Goal: Task Accomplishment & Management: Complete application form

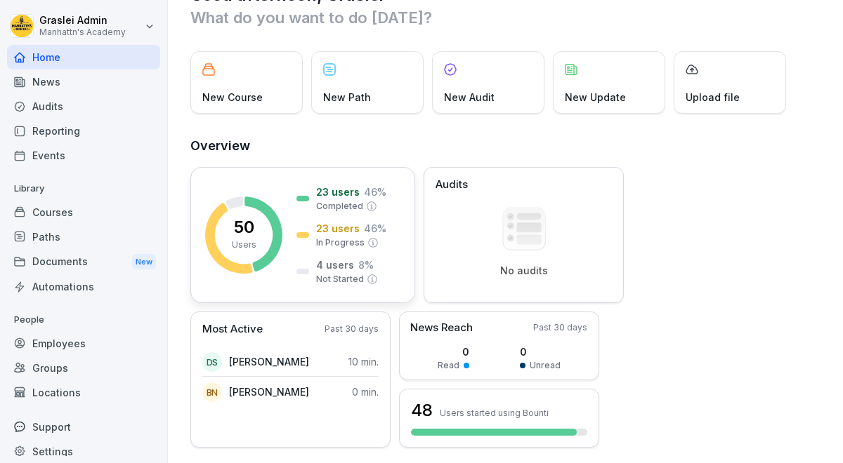
scroll to position [42, 0]
click at [338, 230] on p "23 users" at bounding box center [338, 227] width 44 height 15
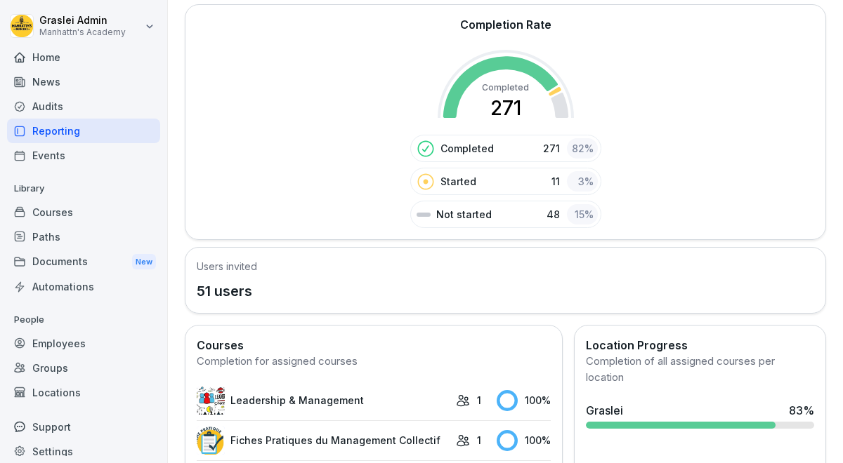
scroll to position [232, 0]
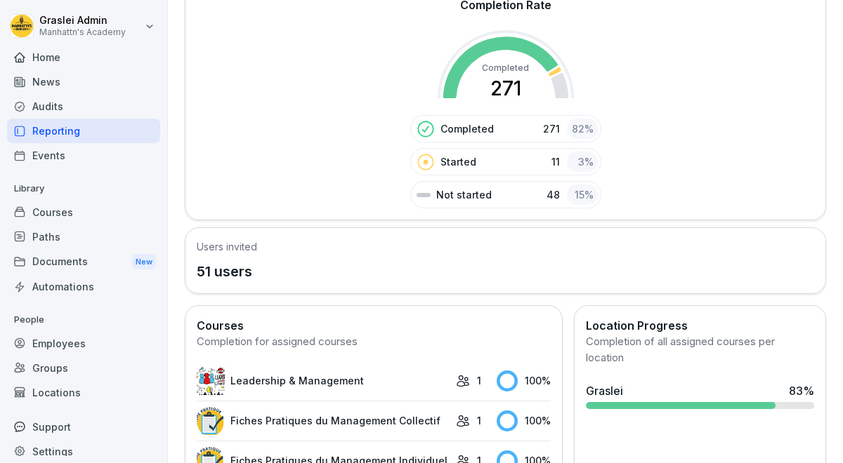
click at [503, 161] on div "Started 11 3 %" at bounding box center [505, 161] width 191 height 27
click at [462, 164] on p "Started" at bounding box center [458, 161] width 36 height 15
click at [424, 164] on icon at bounding box center [425, 162] width 18 height 18
click at [457, 125] on p "Completed" at bounding box center [466, 128] width 53 height 15
click at [579, 164] on div "3 %" at bounding box center [582, 162] width 31 height 20
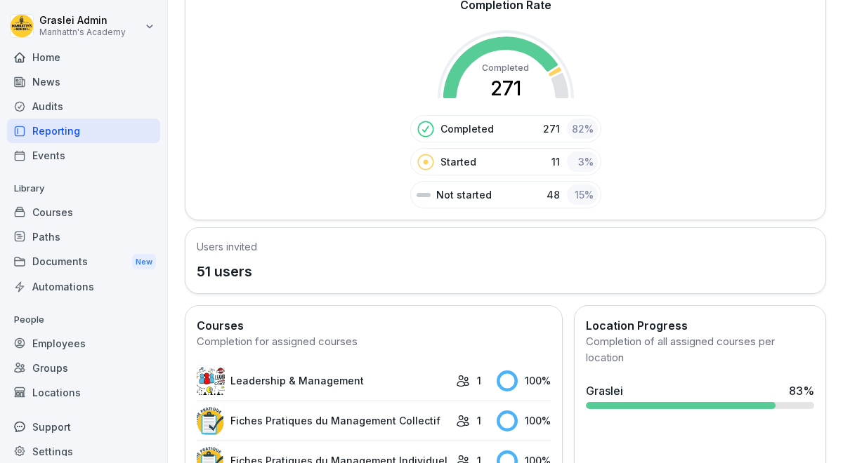
click at [571, 187] on div "15 %" at bounding box center [582, 195] width 31 height 20
click at [578, 196] on div "15 %" at bounding box center [582, 195] width 31 height 20
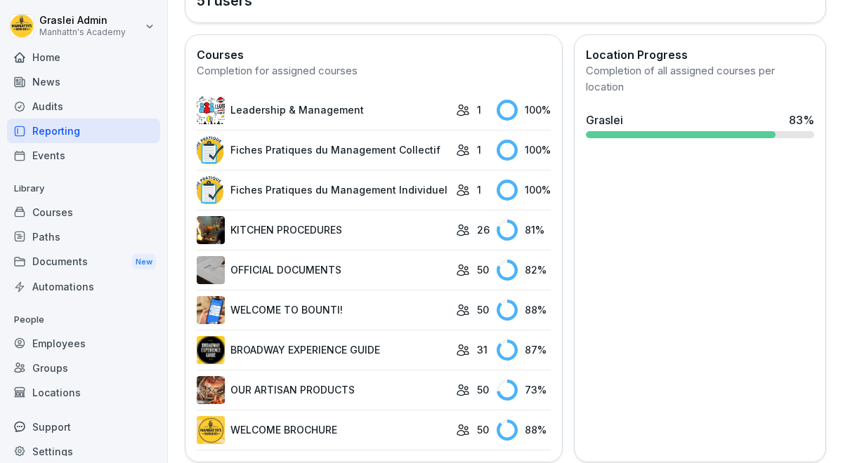
scroll to position [505, 0]
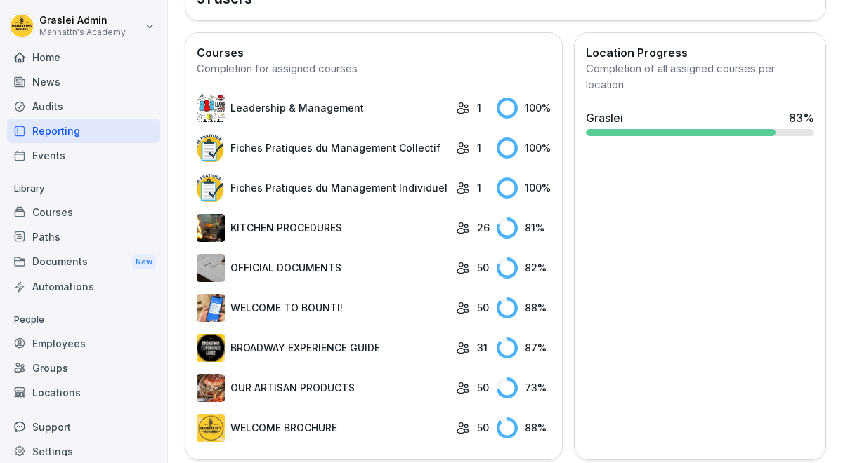
click at [736, 135] on div at bounding box center [681, 132] width 190 height 7
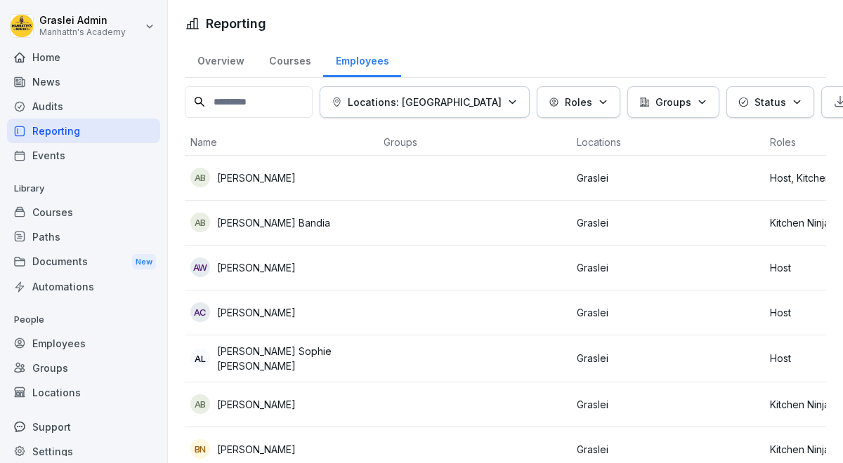
click at [754, 109] on p "Status" at bounding box center [770, 102] width 32 height 15
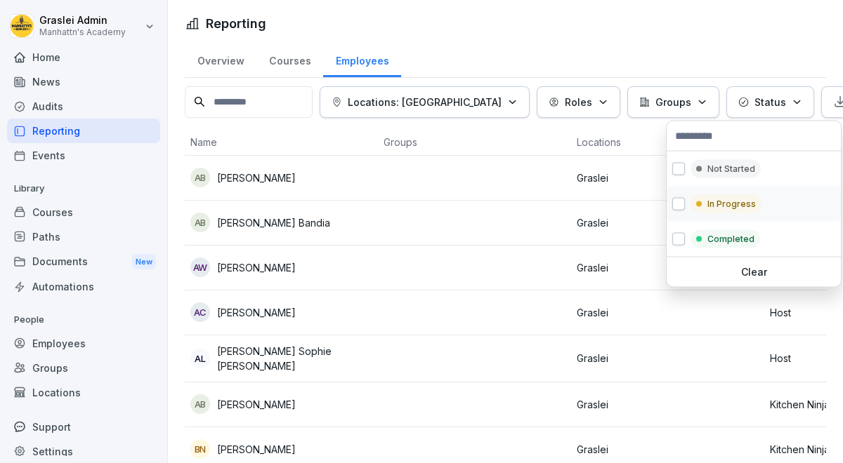
click at [706, 206] on div "In Progress" at bounding box center [725, 204] width 71 height 18
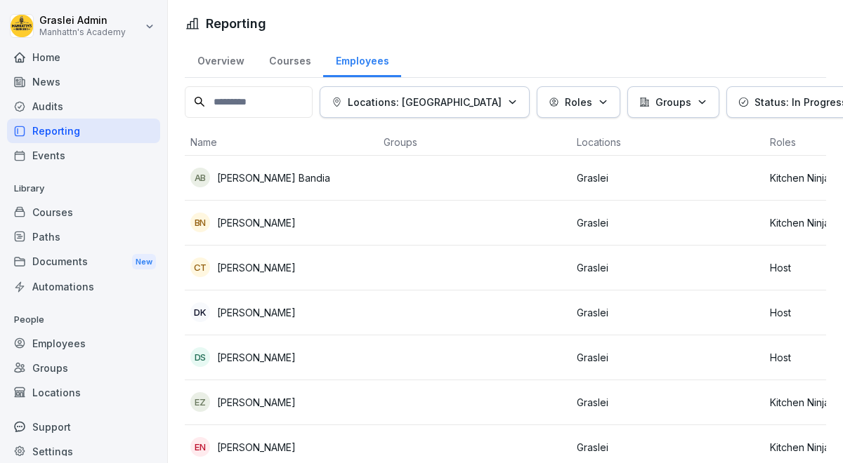
click at [444, 152] on html "Graslei Admin Manhattn's Academy Home News Audits Reporting Events Library Cour…" at bounding box center [421, 231] width 843 height 463
click at [754, 104] on p "Status: In Progress" at bounding box center [800, 102] width 93 height 15
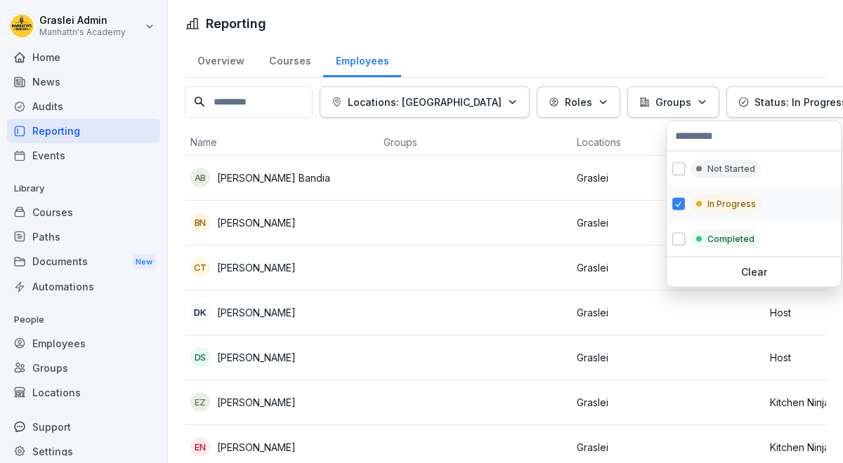
click at [704, 204] on div "In Progress" at bounding box center [725, 204] width 71 height 18
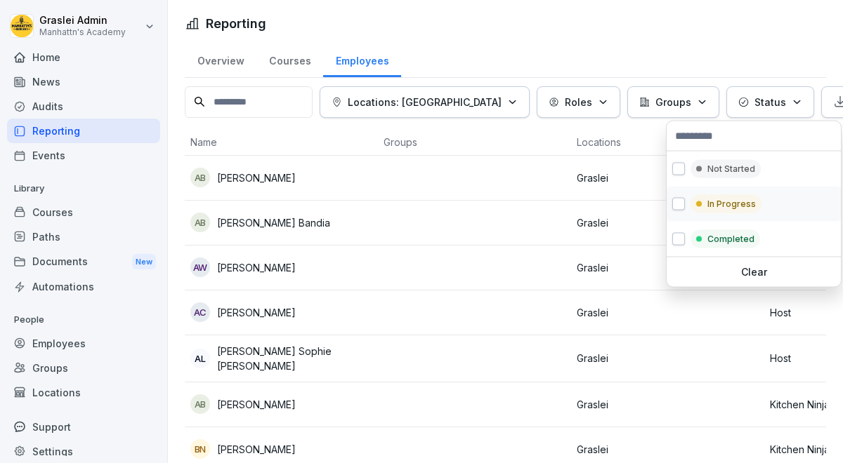
click at [704, 204] on div "In Progress" at bounding box center [725, 204] width 71 height 18
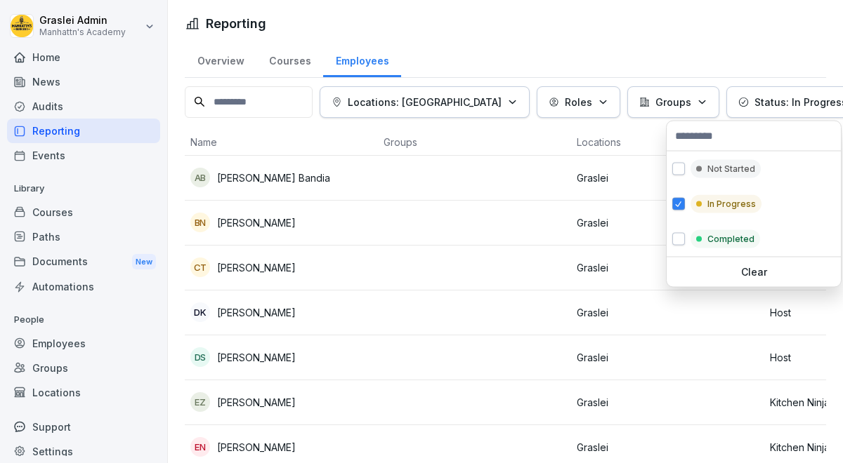
click at [408, 177] on html "Graslei Admin Manhattn's Academy Home News Audits Reporting Events Library Cour…" at bounding box center [421, 231] width 843 height 463
click at [726, 110] on button "Status: In Progress" at bounding box center [800, 102] width 149 height 32
click at [699, 239] on div at bounding box center [699, 240] width 6 height 6
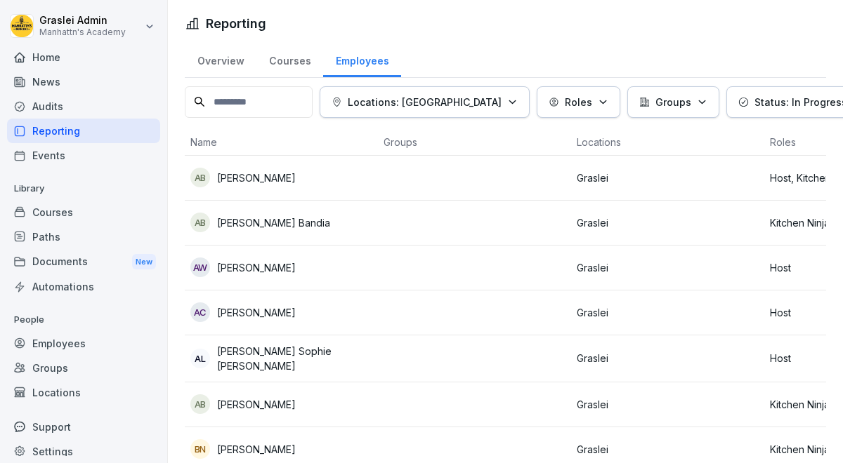
click at [435, 214] on html "Graslei Admin Manhattn's Academy Home News Audits Reporting Events Library Cour…" at bounding box center [421, 231] width 843 height 463
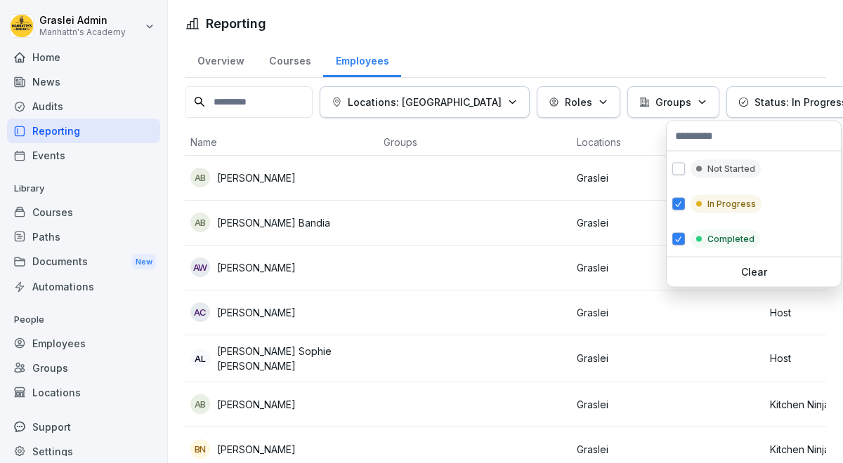
click at [754, 103] on p "Status: In Progress, Completed" at bounding box center [830, 102] width 152 height 15
click at [676, 208] on button "button" at bounding box center [678, 204] width 13 height 13
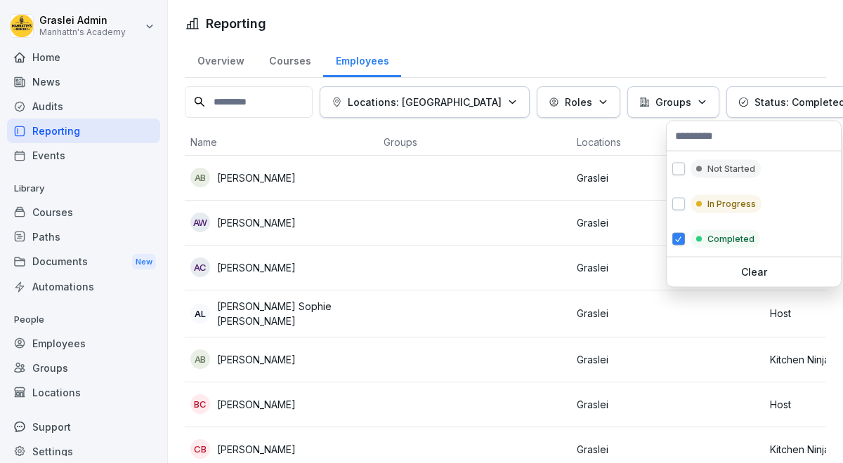
click at [419, 246] on html "Graslei Admin Manhattn's Academy Home News Audits Reporting Events Library Cour…" at bounding box center [421, 231] width 843 height 463
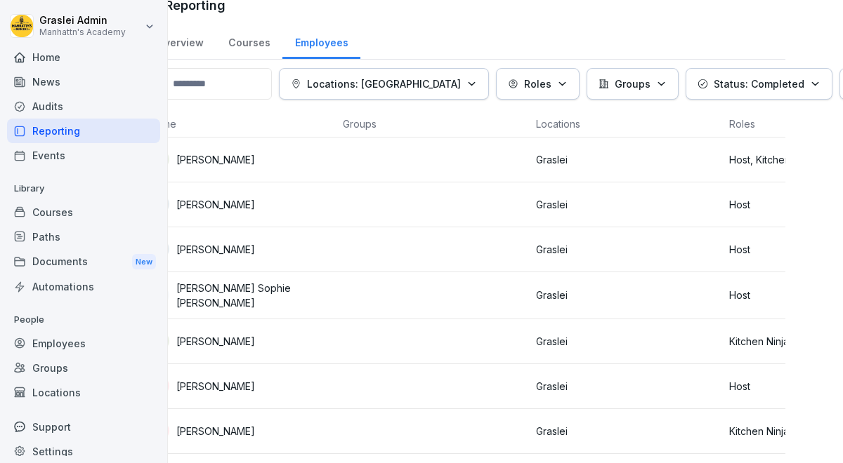
scroll to position [18, 75]
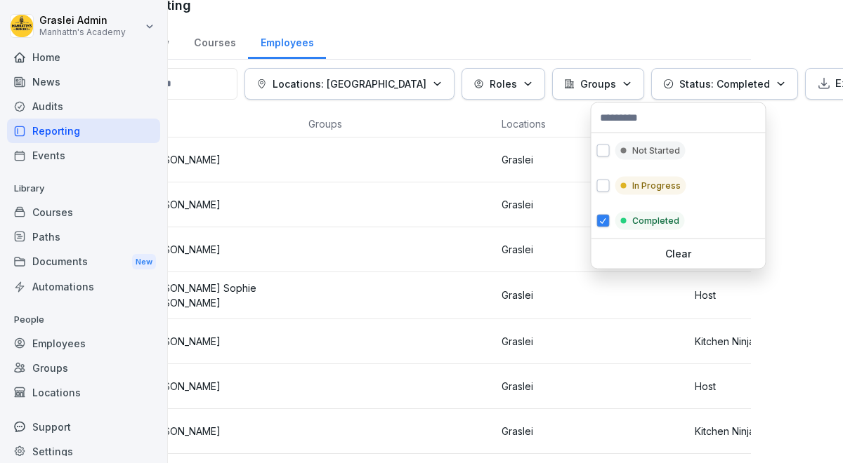
click at [690, 93] on button "Status: Completed" at bounding box center [724, 84] width 147 height 32
click at [661, 145] on p "Not Started" at bounding box center [656, 151] width 48 height 13
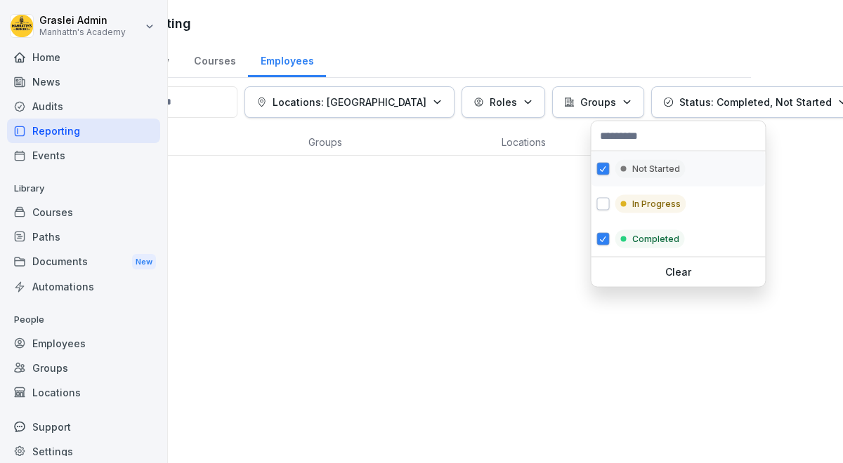
scroll to position [0, 75]
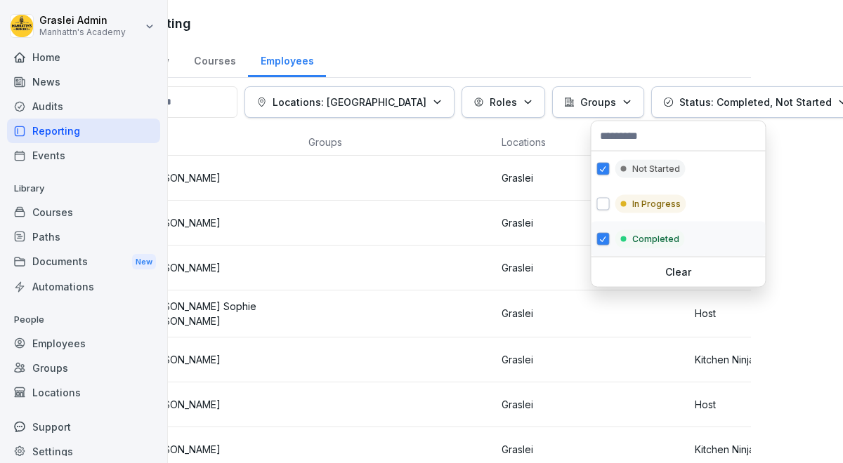
click at [607, 238] on button "button" at bounding box center [603, 239] width 13 height 13
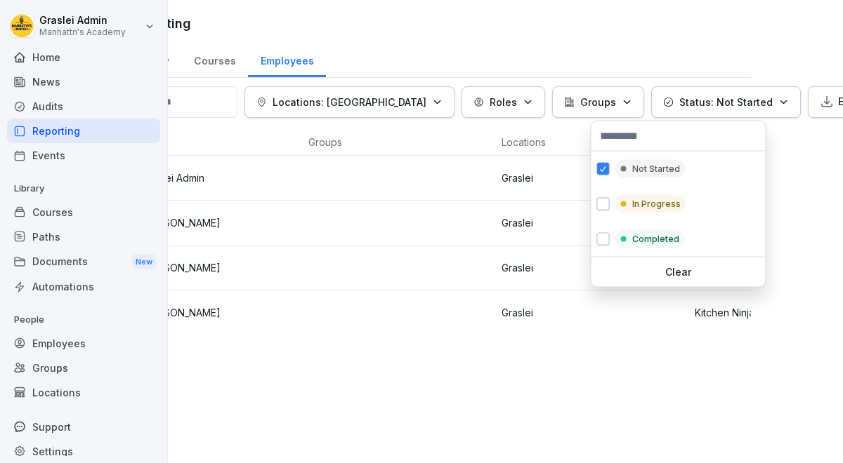
click at [406, 349] on html "Graslei Admin Manhattn's Academy Home News Audits Reporting Events Library Cour…" at bounding box center [421, 231] width 843 height 463
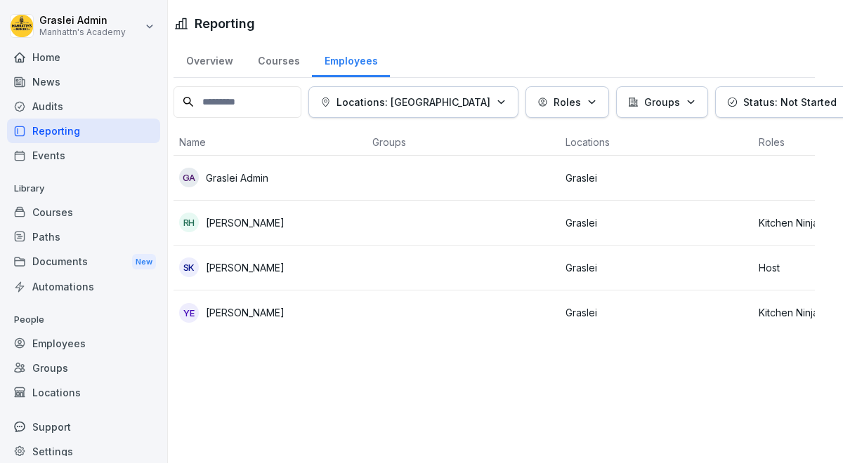
scroll to position [0, 10]
click at [381, 312] on td at bounding box center [464, 313] width 193 height 45
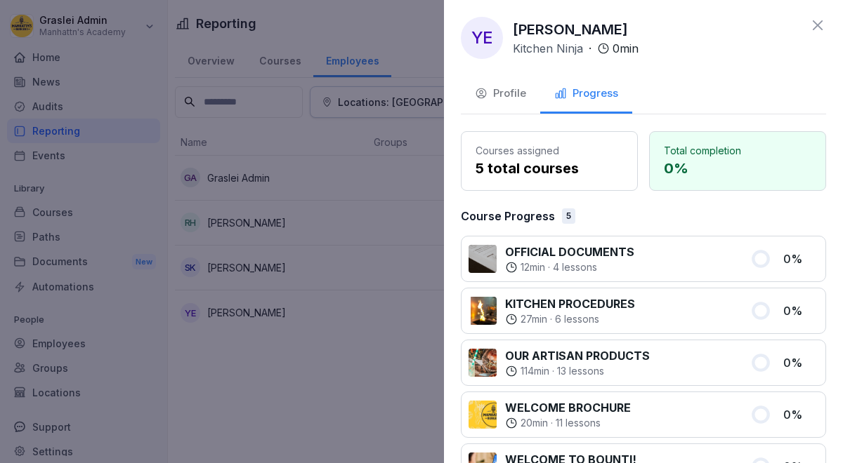
scroll to position [0, 0]
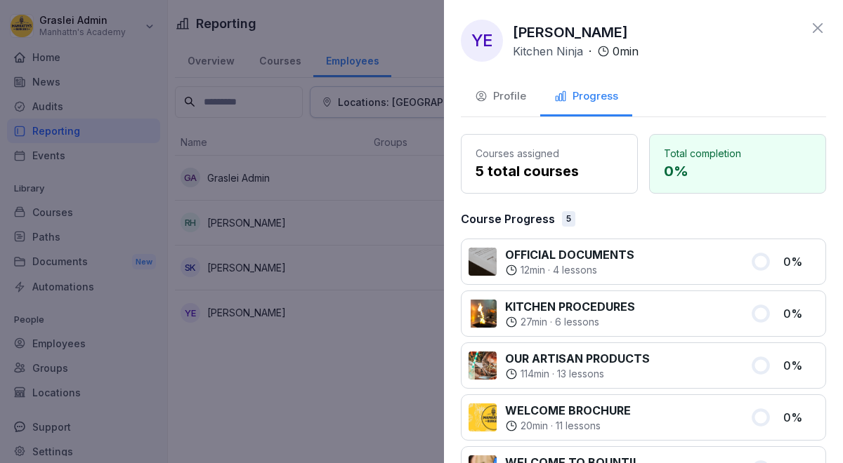
click at [822, 27] on icon at bounding box center [817, 28] width 17 height 17
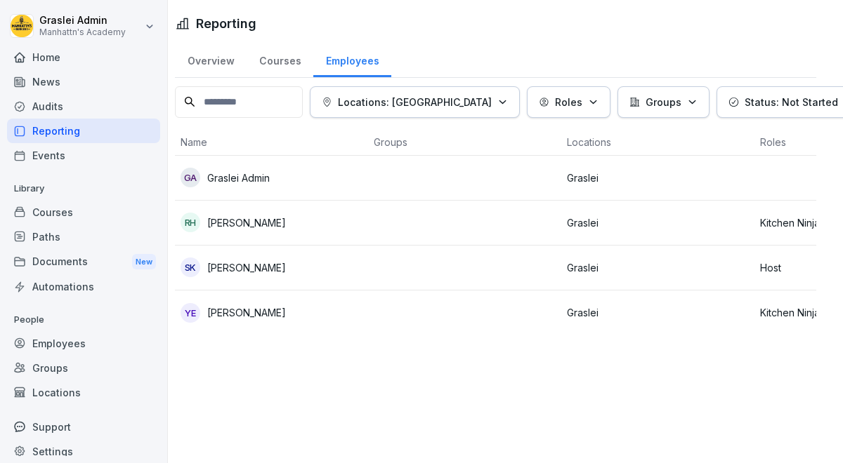
click at [426, 237] on td at bounding box center [464, 223] width 193 height 45
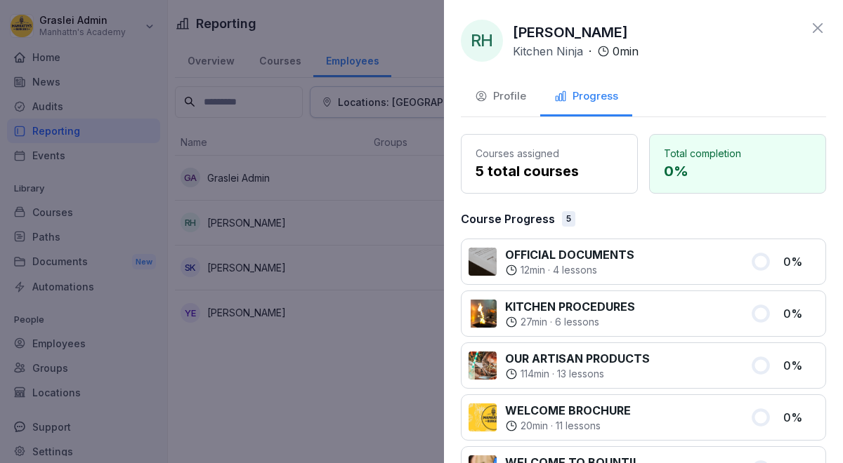
click at [815, 30] on icon at bounding box center [817, 28] width 10 height 10
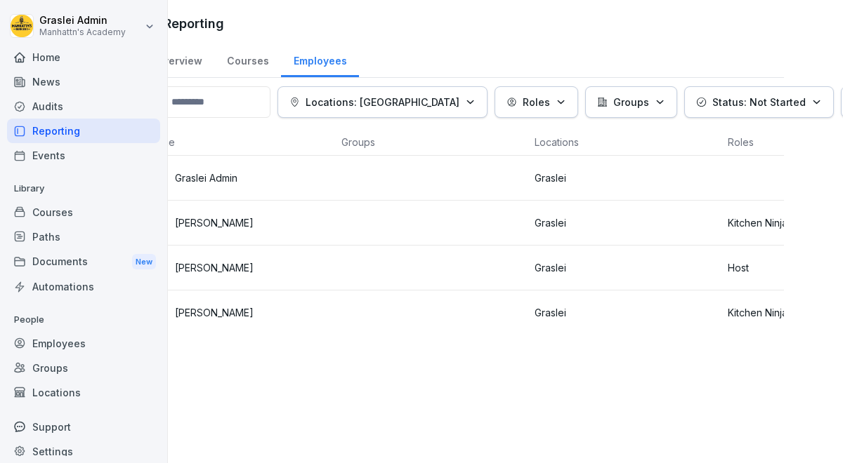
scroll to position [0, 51]
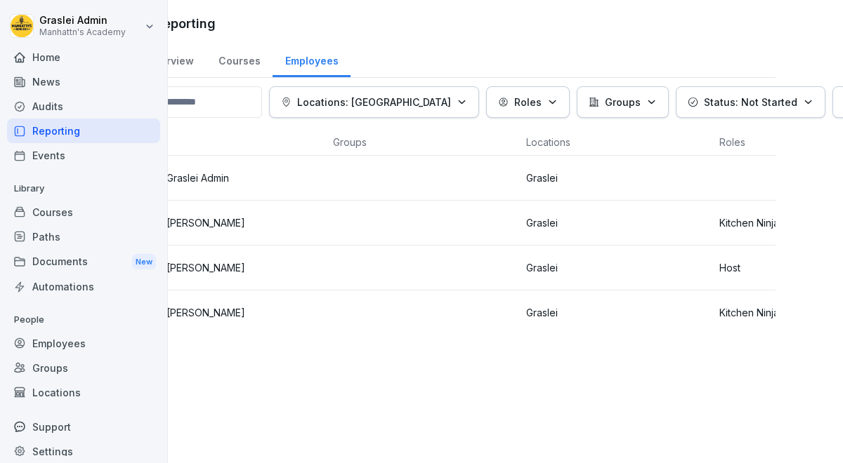
click at [813, 30] on div "Reporting Overview Courses Employees Locations: Graslei Roles Groups Status: No…" at bounding box center [505, 231] width 675 height 463
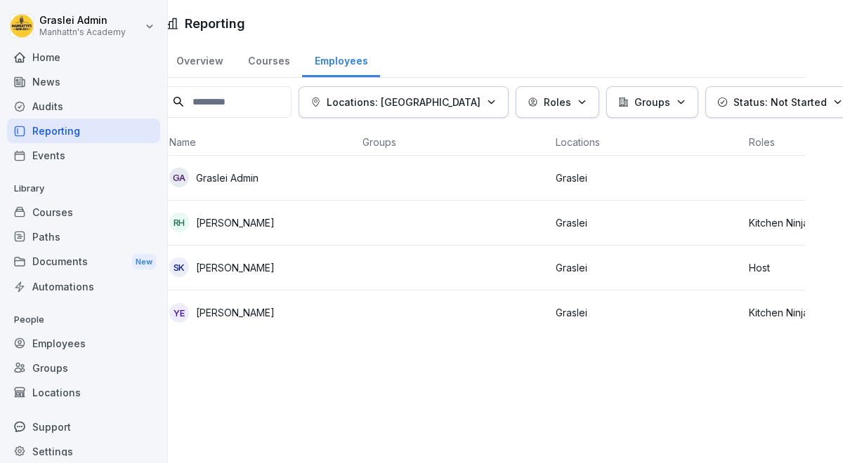
click at [200, 270] on p "[PERSON_NAME]" at bounding box center [235, 268] width 79 height 15
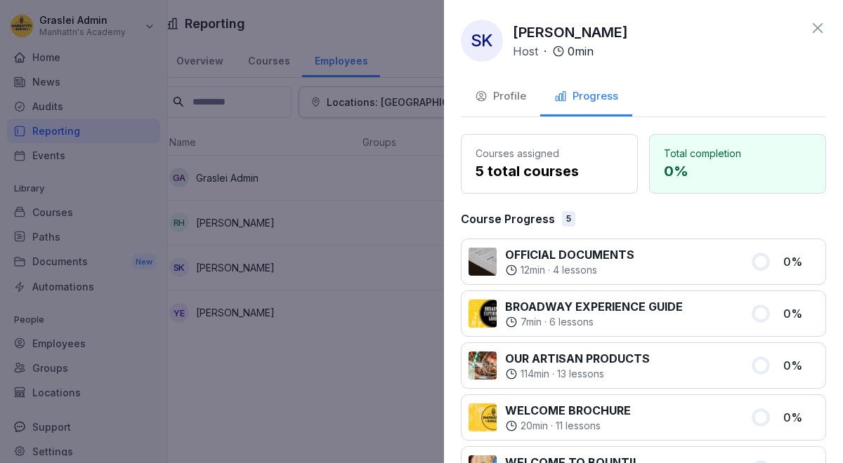
click at [497, 98] on div "Profile" at bounding box center [500, 96] width 51 height 16
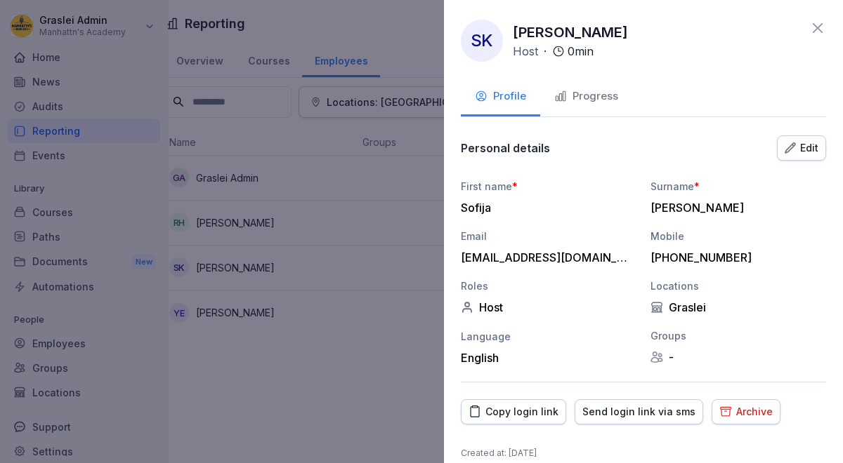
click at [819, 28] on icon at bounding box center [817, 28] width 17 height 17
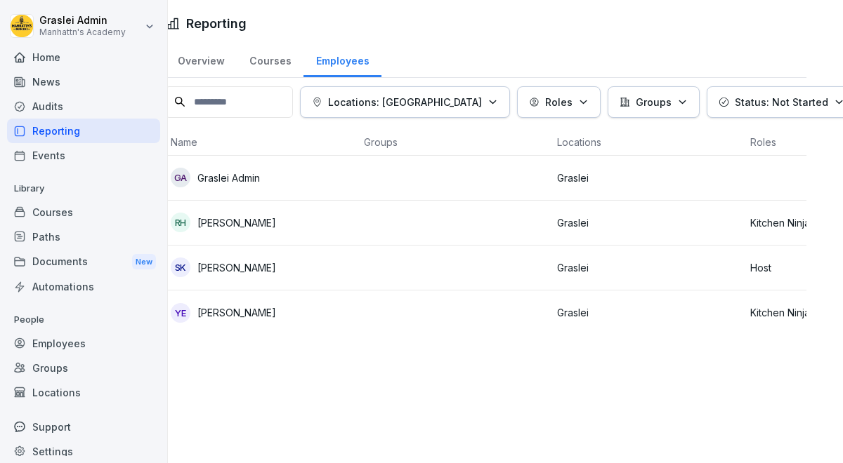
scroll to position [0, 0]
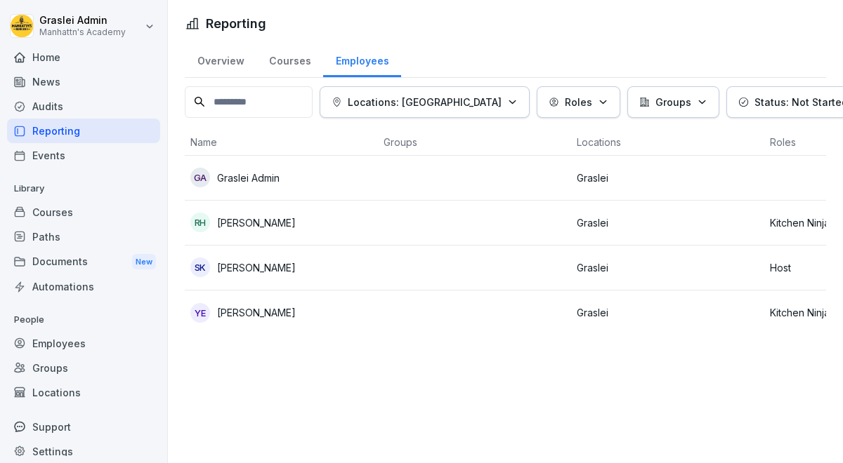
click at [231, 64] on div "Overview" at bounding box center [221, 59] width 72 height 36
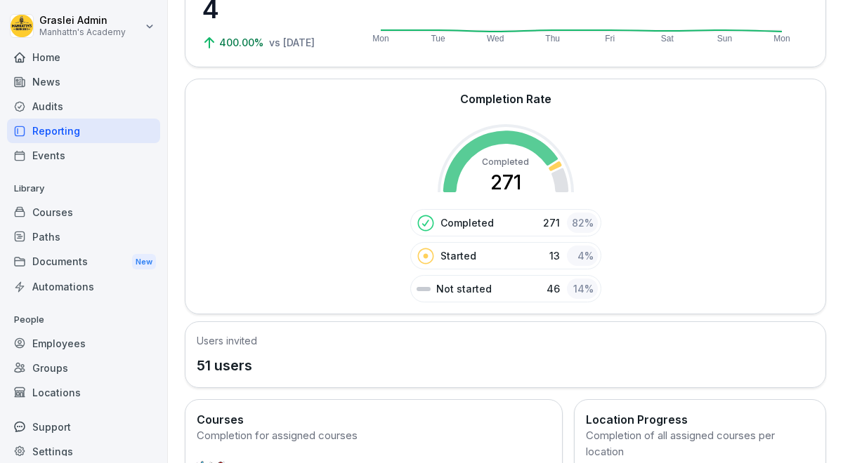
scroll to position [147, 0]
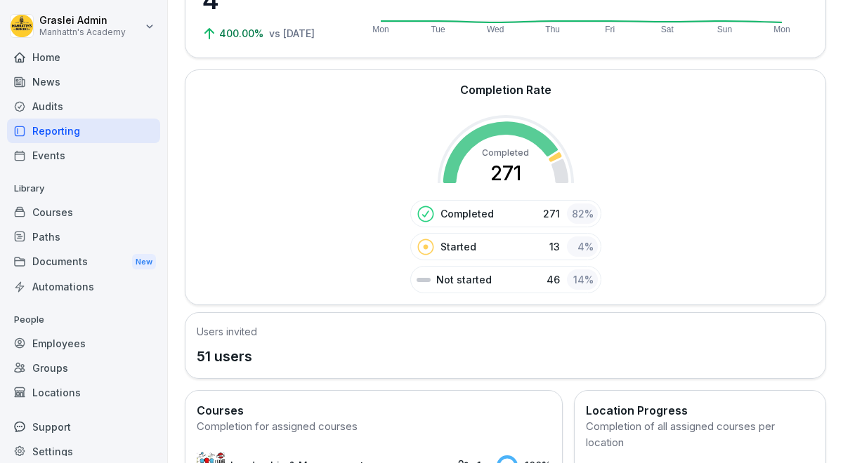
click at [62, 338] on div "Employees" at bounding box center [83, 343] width 153 height 25
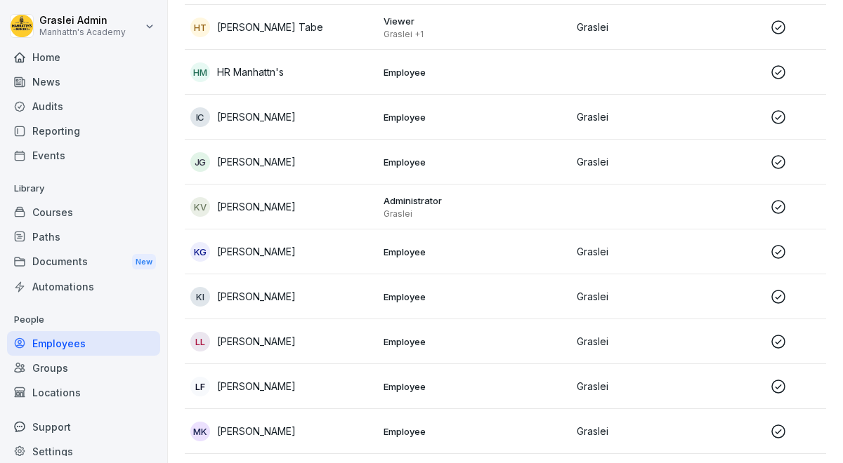
scroll to position [1065, 0]
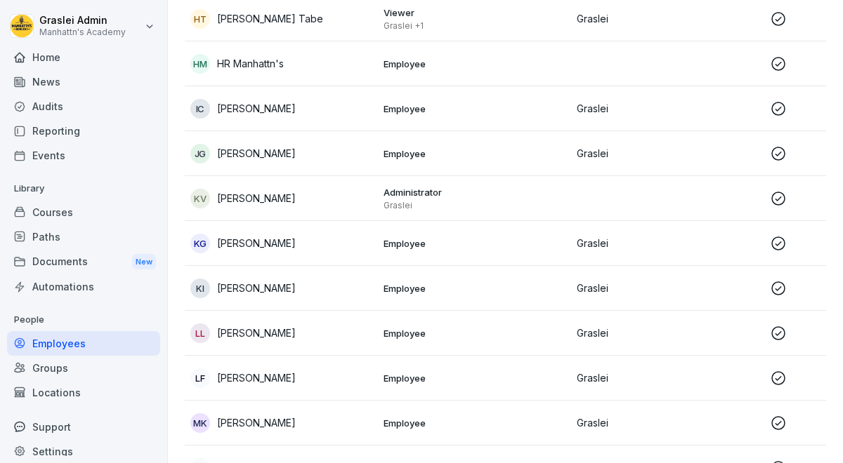
click at [635, 244] on p "Graslei" at bounding box center [668, 243] width 182 height 15
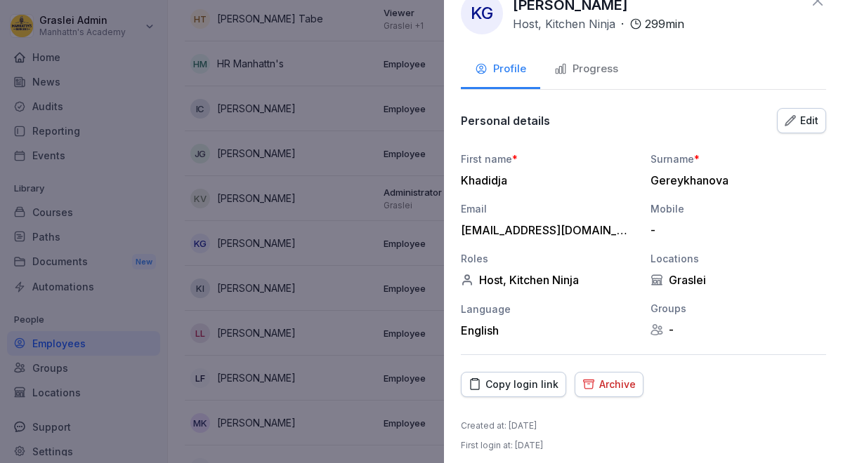
scroll to position [35, 0]
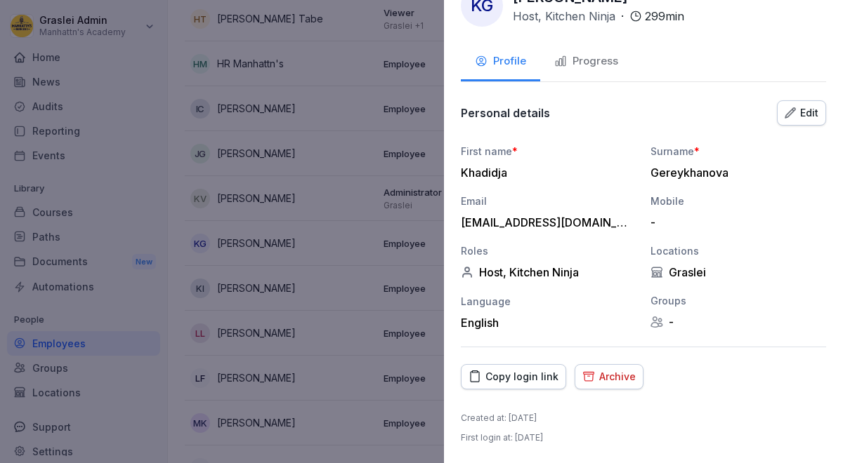
click at [609, 71] on button "Progress" at bounding box center [586, 63] width 92 height 38
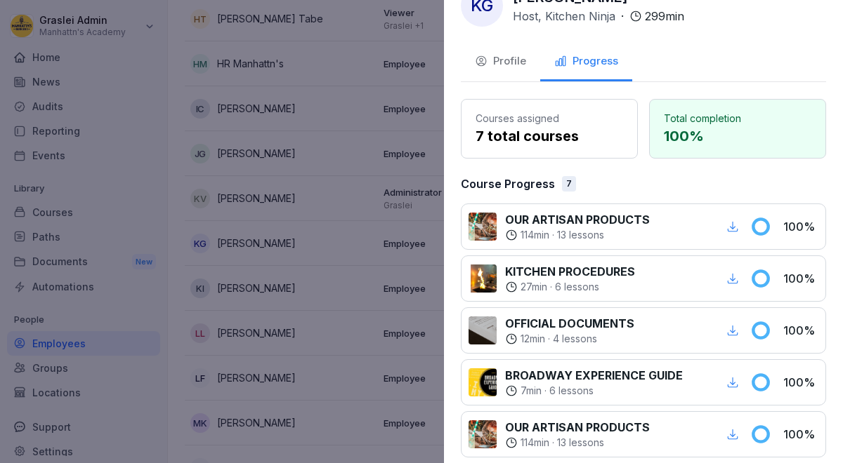
click at [515, 65] on div "Profile" at bounding box center [500, 61] width 51 height 16
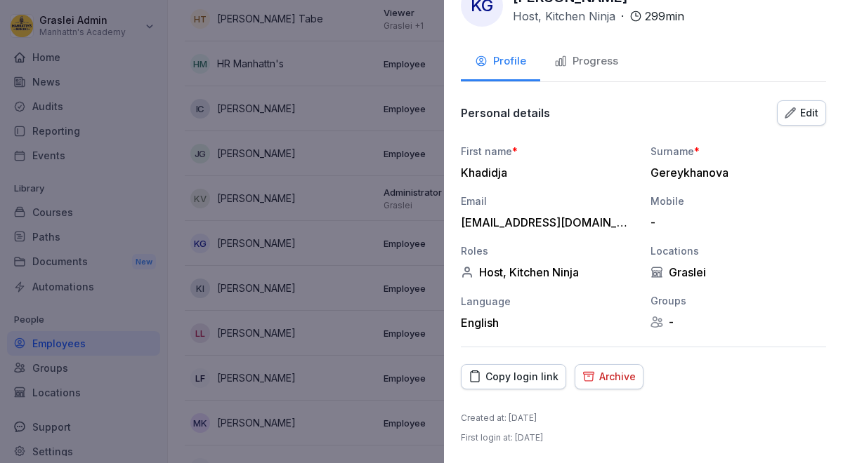
click at [614, 382] on div "Archive" at bounding box center [608, 376] width 53 height 15
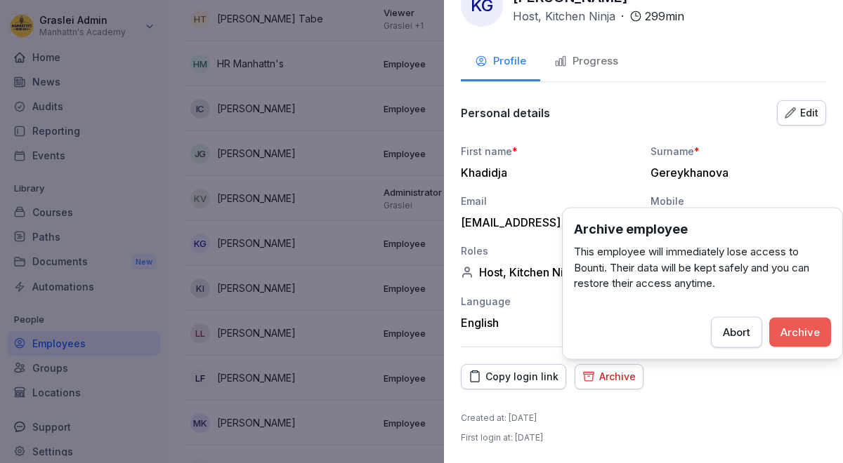
click at [801, 325] on div "Archive" at bounding box center [799, 331] width 39 height 15
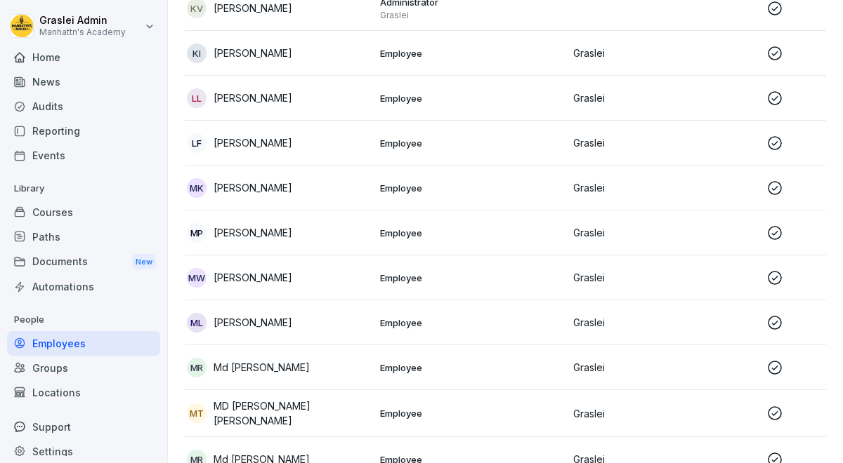
scroll to position [1259, 0]
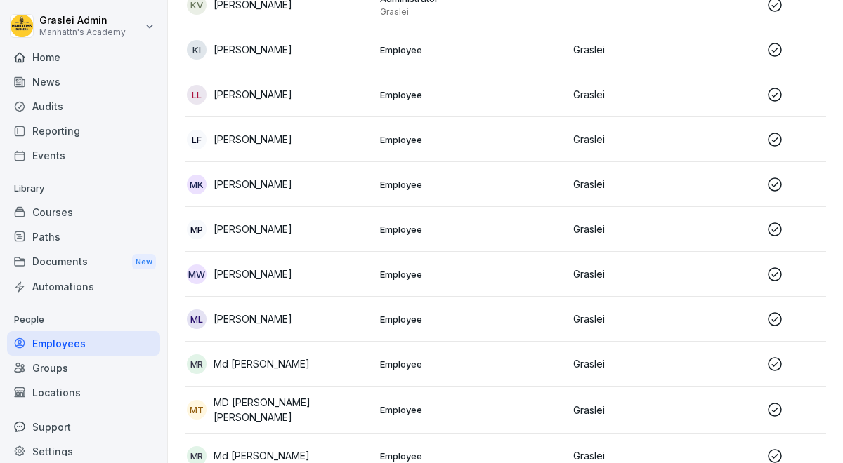
click at [518, 322] on td "Employee" at bounding box center [470, 319] width 193 height 45
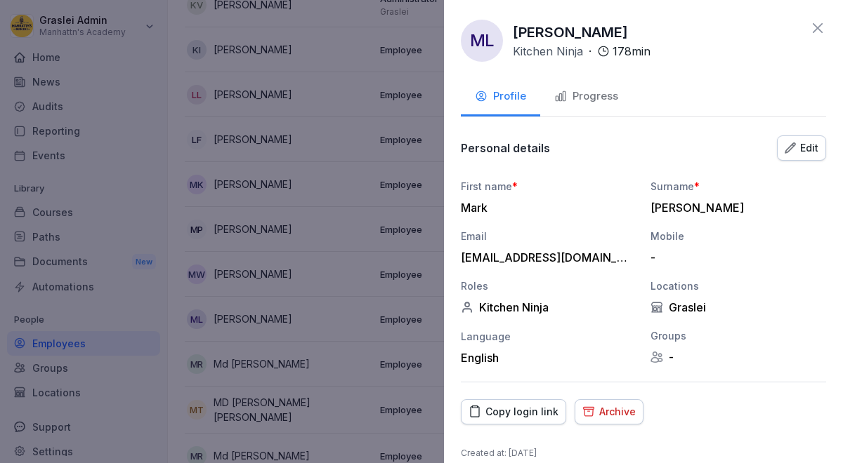
click at [609, 410] on div "Archive" at bounding box center [608, 411] width 53 height 15
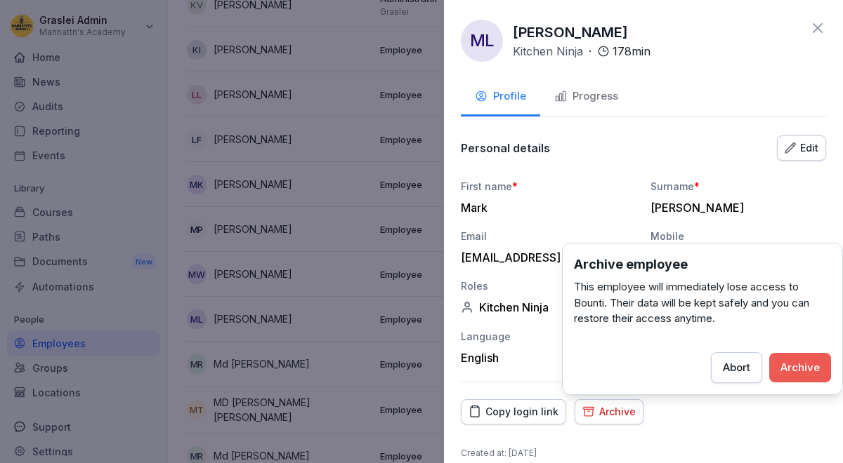
click at [779, 371] on button "Archive" at bounding box center [800, 367] width 62 height 29
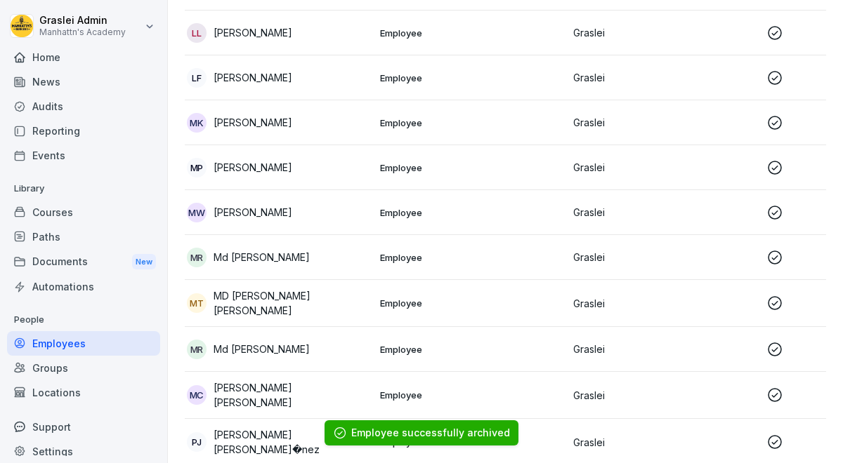
scroll to position [1322, 0]
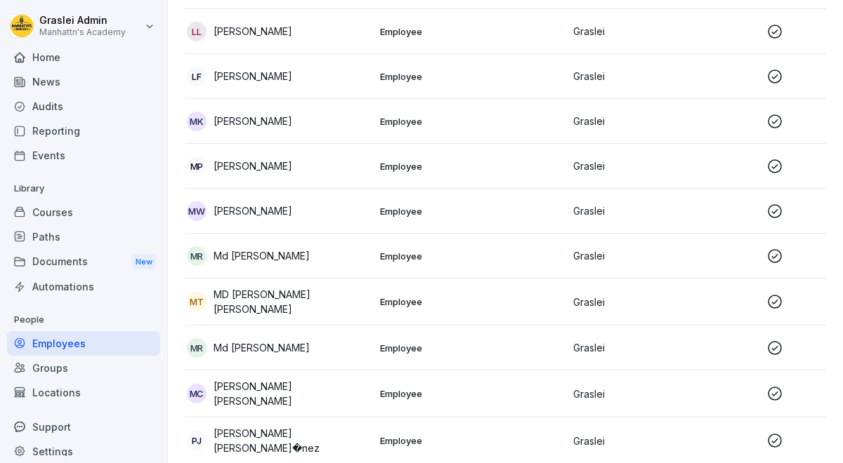
click at [779, 253] on icon at bounding box center [774, 256] width 17 height 17
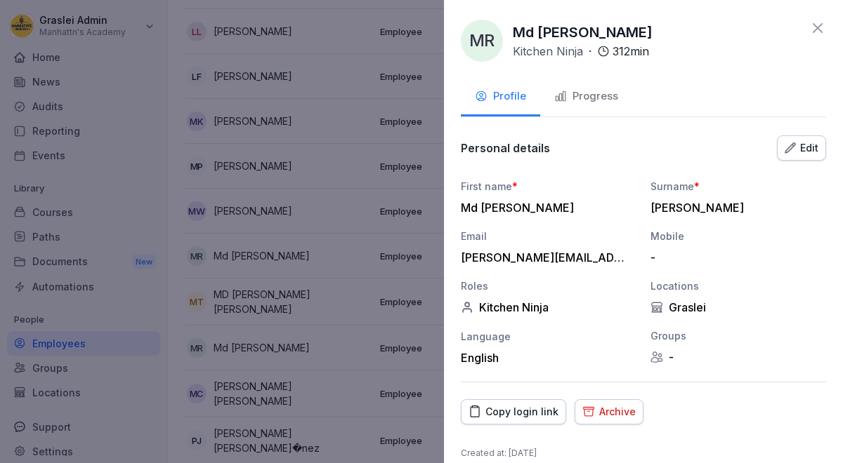
click at [623, 401] on button "Archive" at bounding box center [608, 412] width 69 height 25
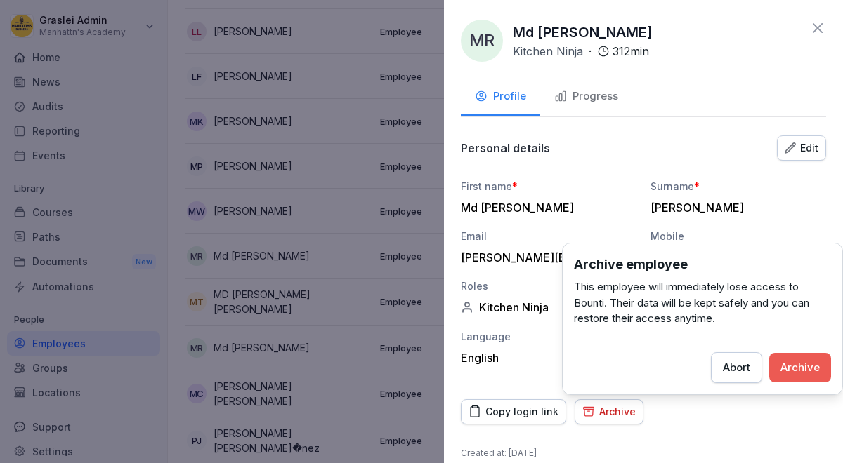
click at [794, 368] on div "Archive" at bounding box center [799, 367] width 39 height 15
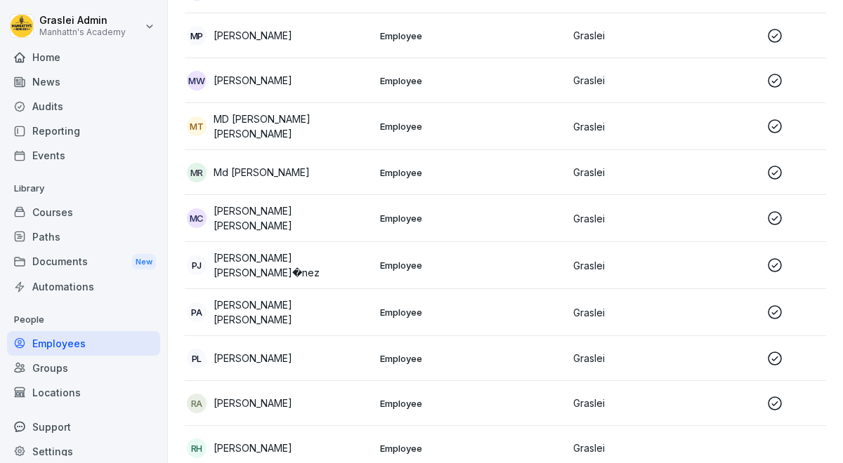
scroll to position [1454, 0]
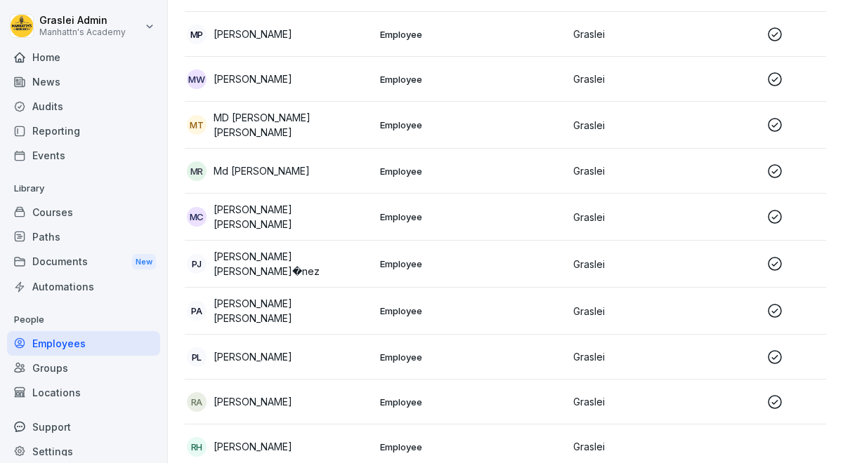
click at [397, 305] on p "Employee" at bounding box center [471, 311] width 182 height 13
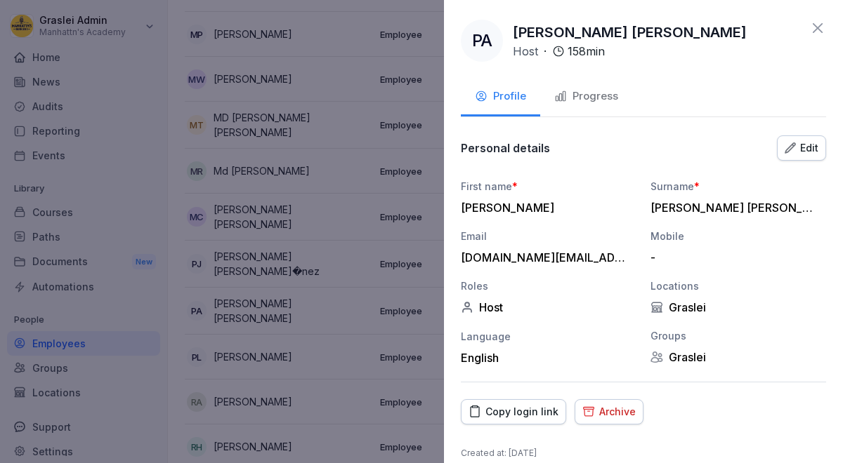
click at [397, 298] on div at bounding box center [421, 231] width 843 height 463
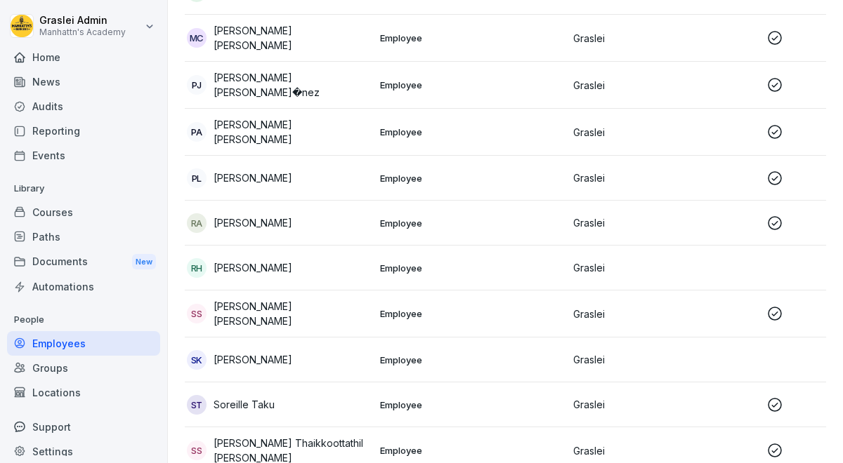
scroll to position [1635, 0]
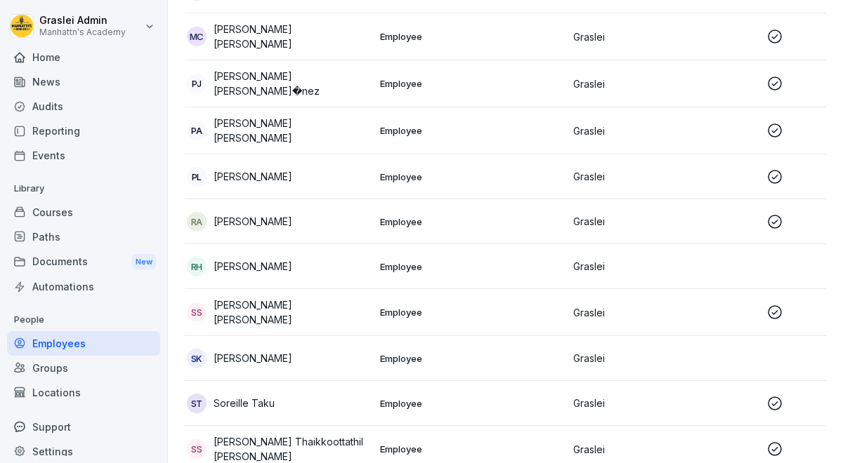
click at [392, 306] on p "Employee" at bounding box center [471, 312] width 182 height 13
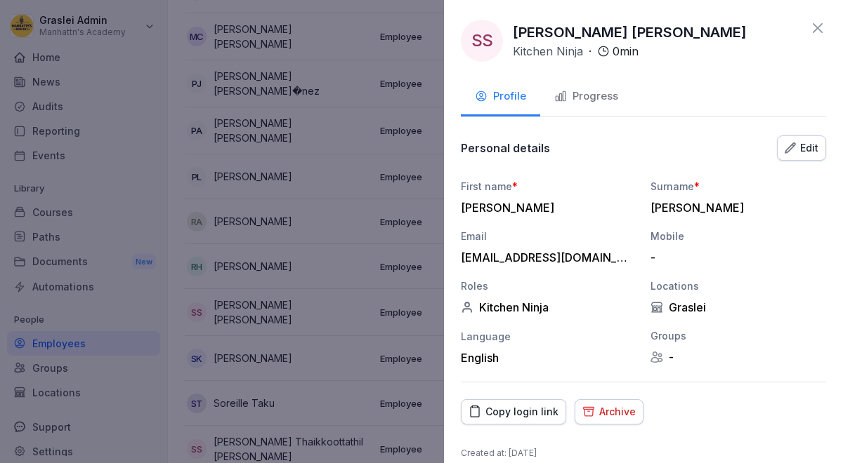
click at [603, 409] on div "Archive" at bounding box center [608, 411] width 53 height 15
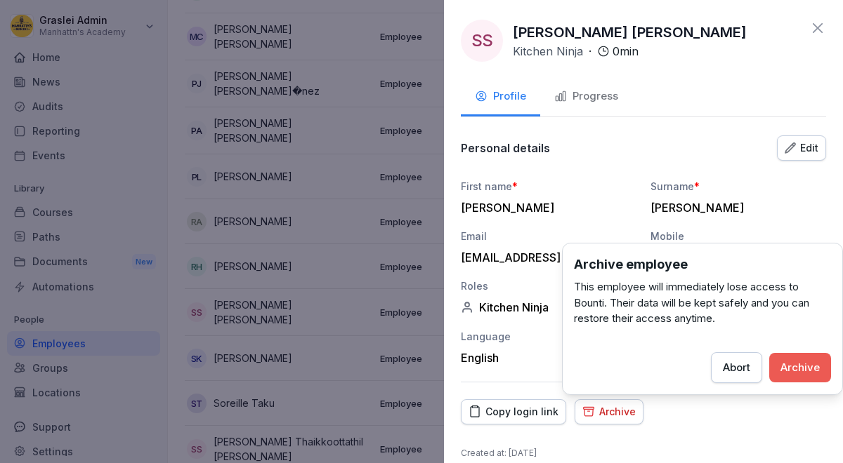
click at [810, 372] on div "Archive" at bounding box center [799, 367] width 39 height 15
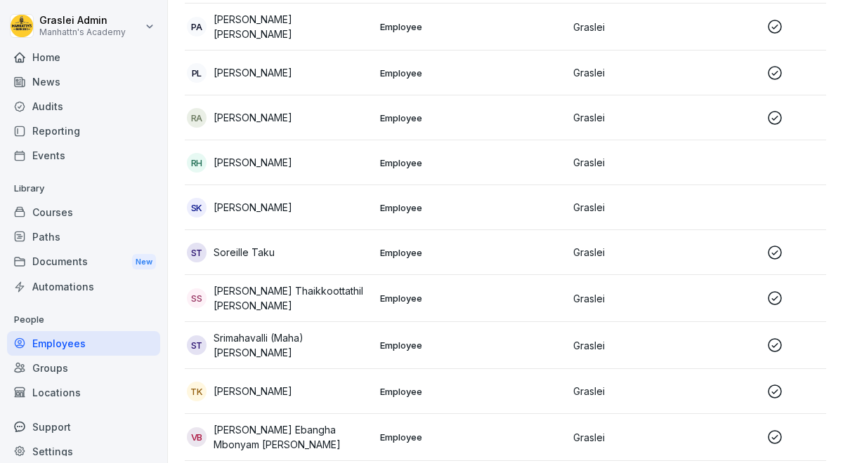
scroll to position [1740, 0]
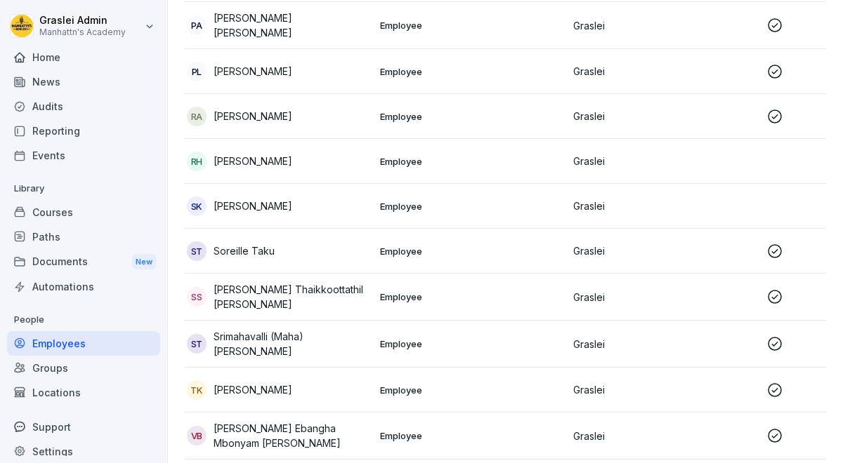
click at [507, 291] on p "Employee" at bounding box center [471, 297] width 182 height 13
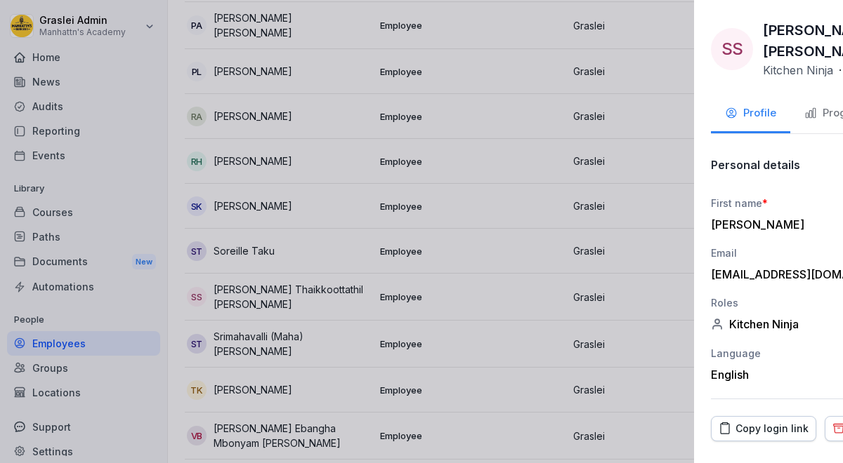
click at [367, 334] on div at bounding box center [421, 231] width 843 height 463
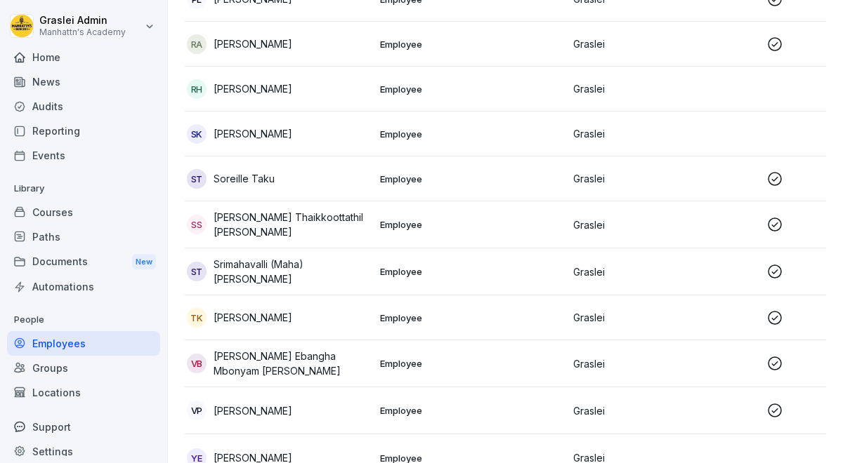
scroll to position [1814, 0]
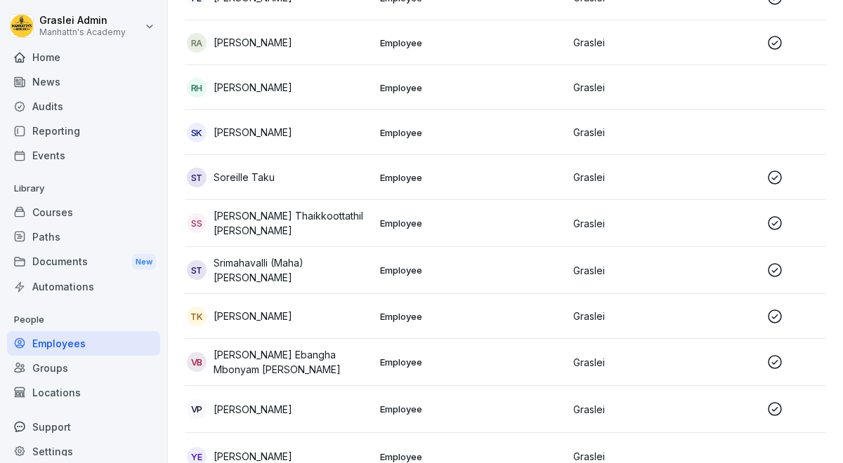
click at [302, 262] on div "ST Srimahavalli (Maha) [PERSON_NAME]" at bounding box center [278, 270] width 182 height 29
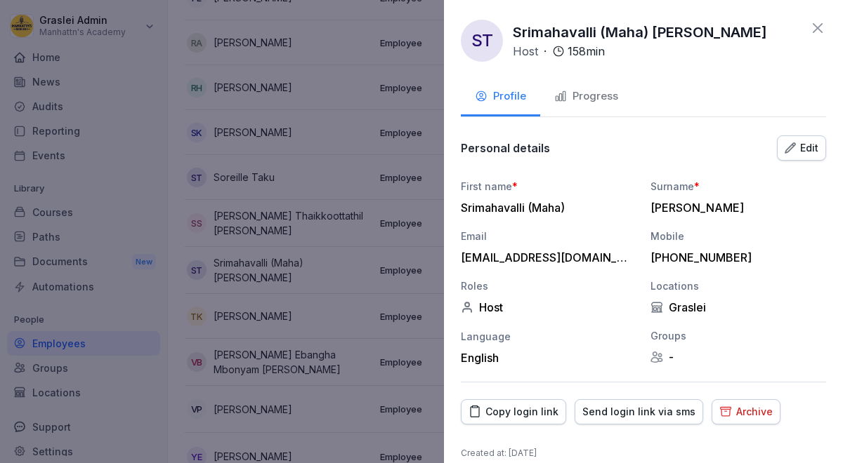
click at [725, 415] on div "Archive" at bounding box center [745, 411] width 53 height 15
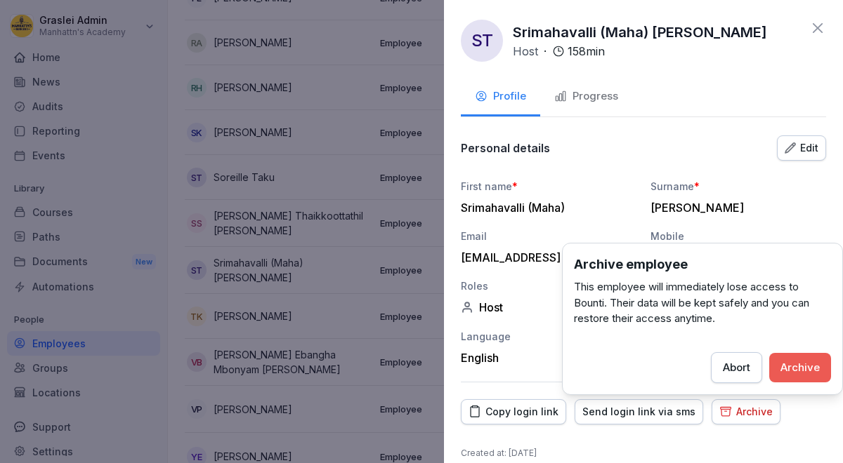
click at [772, 371] on button "Archive" at bounding box center [800, 367] width 62 height 29
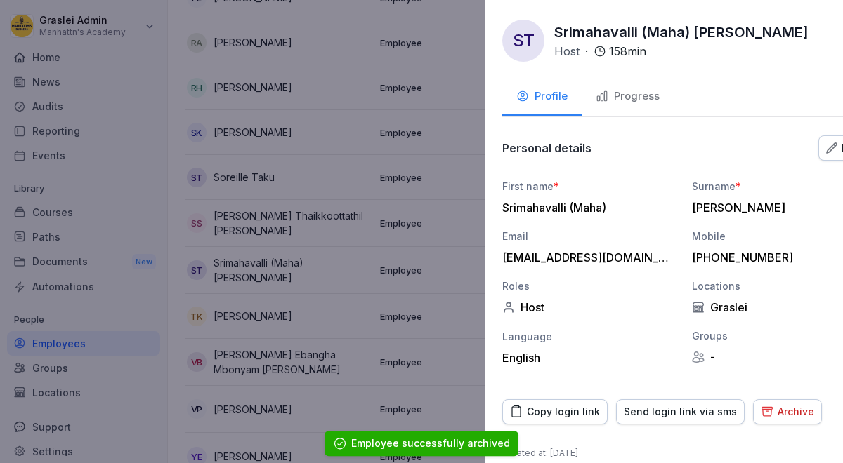
scroll to position [1780, 0]
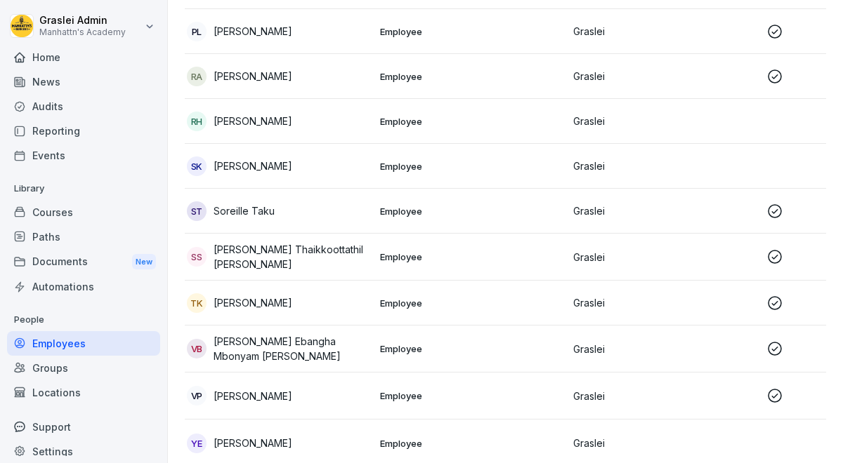
click at [285, 434] on div "[PERSON_NAME]" at bounding box center [278, 444] width 182 height 20
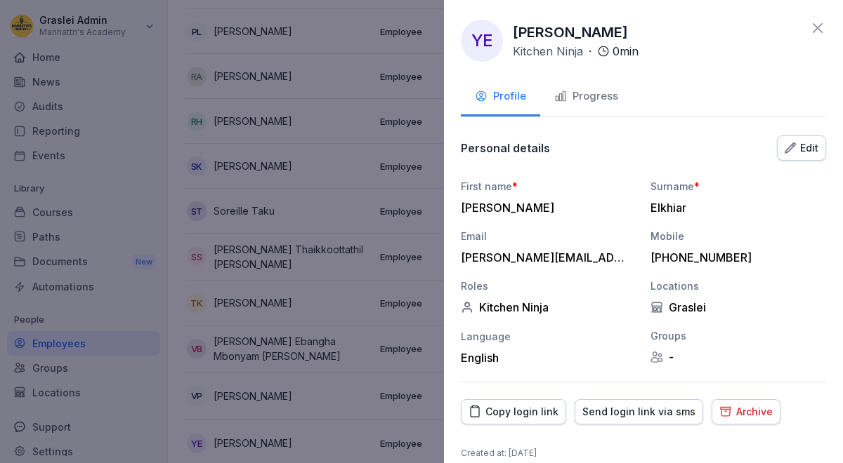
click at [743, 416] on div "Archive" at bounding box center [745, 411] width 53 height 15
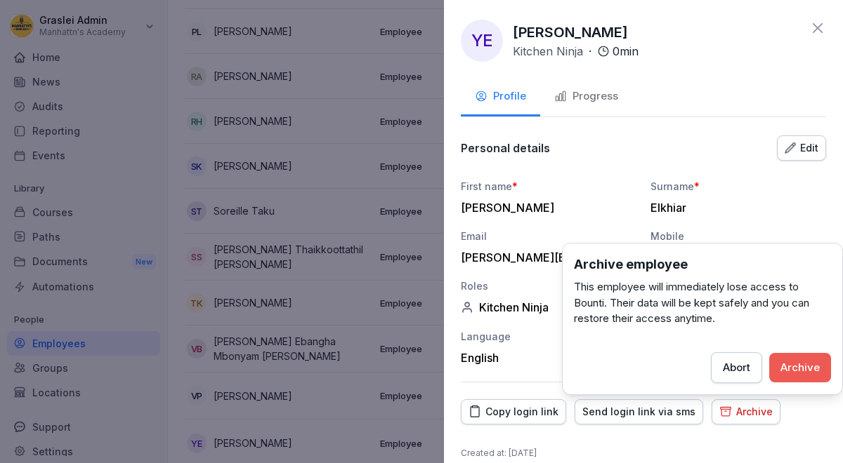
click at [803, 374] on div "Archive" at bounding box center [799, 367] width 39 height 15
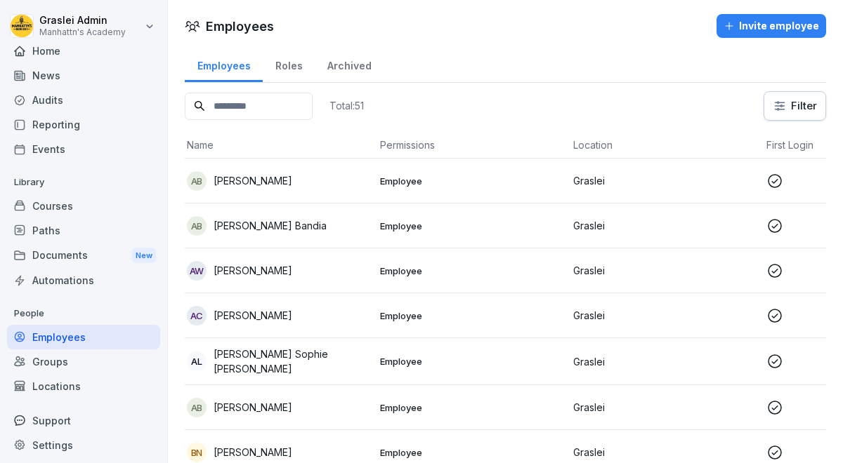
scroll to position [11, 0]
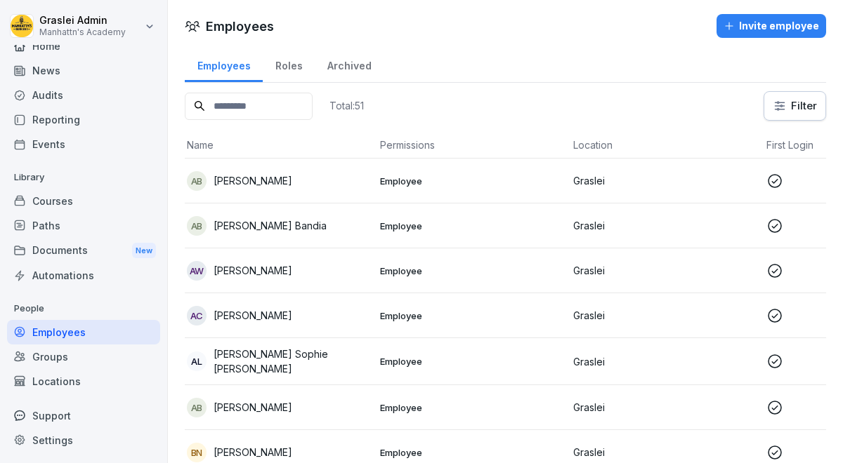
click at [760, 29] on div "Invite employee" at bounding box center [770, 25] width 95 height 15
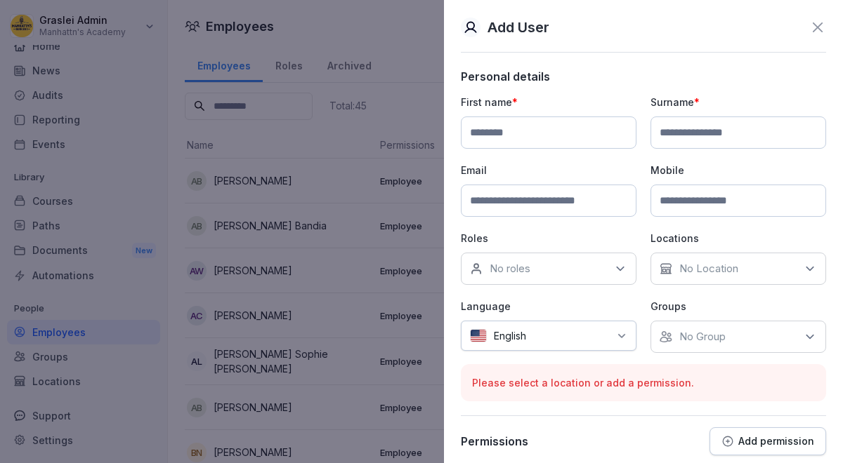
click at [534, 202] on input at bounding box center [549, 201] width 176 height 32
paste input "**********"
type input "**********"
drag, startPoint x: 627, startPoint y: 202, endPoint x: 430, endPoint y: 197, distance: 196.7
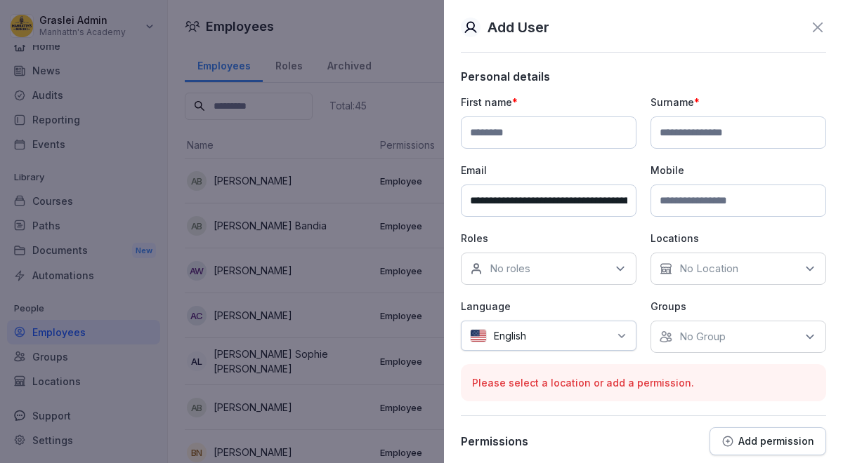
click at [430, 197] on body "Graslei Admin Manhattn's Academy Home News Audits Reporting Events Library Cour…" at bounding box center [421, 231] width 843 height 463
paste input "**********"
type input "**********"
click at [555, 135] on input at bounding box center [549, 133] width 176 height 32
paste input "******"
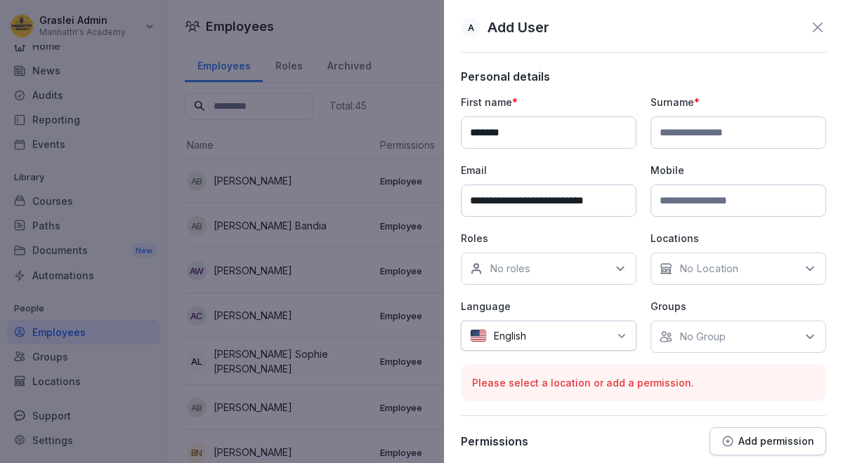
type input "******"
click at [683, 136] on input at bounding box center [738, 133] width 176 height 32
paste input "*********"
type input "*********"
click at [689, 202] on input at bounding box center [738, 201] width 176 height 32
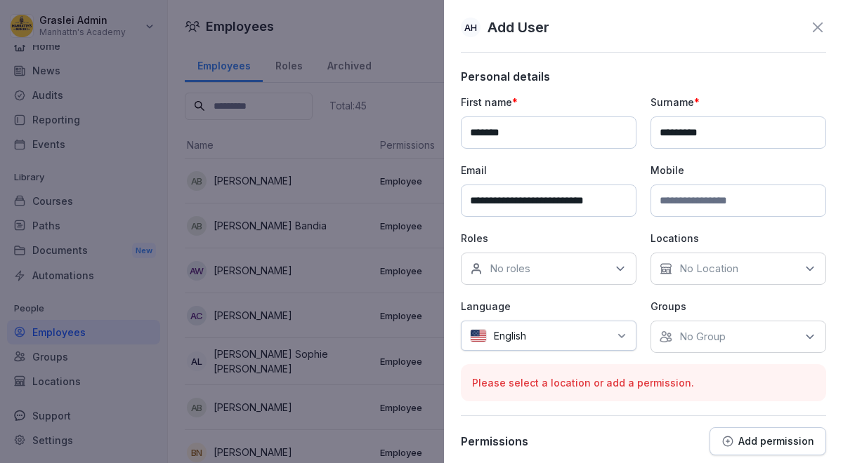
click at [699, 202] on input at bounding box center [738, 201] width 176 height 32
paste input "**********"
type input "**********"
click at [595, 334] on div at bounding box center [571, 336] width 76 height 15
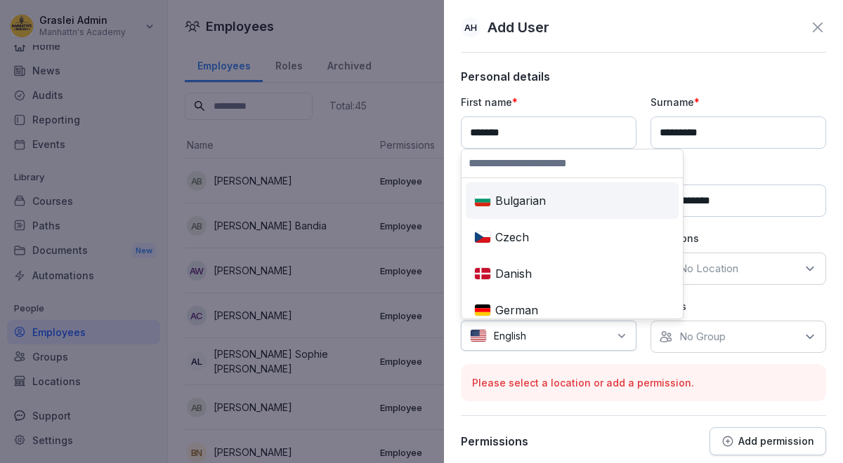
click at [580, 336] on div at bounding box center [571, 336] width 76 height 15
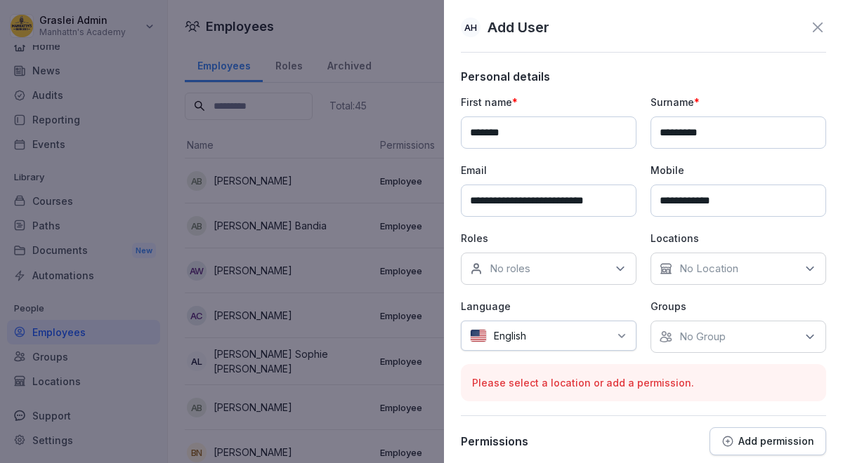
click at [562, 268] on div "No roles" at bounding box center [549, 269] width 176 height 32
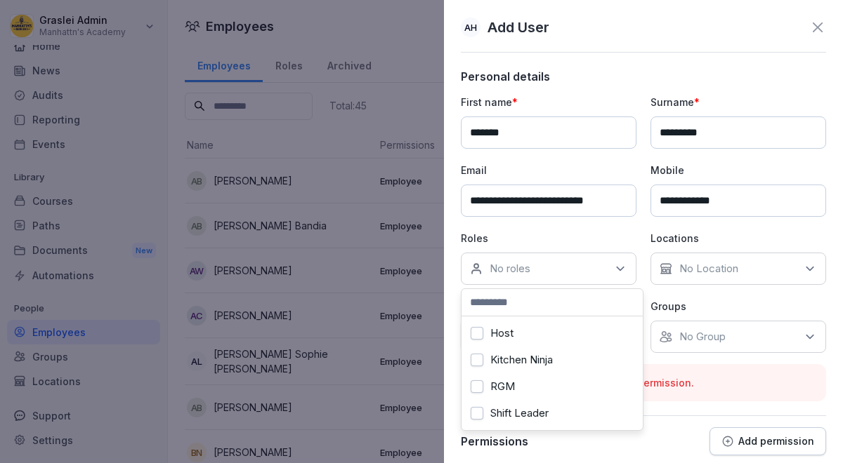
click at [499, 338] on label "Host" at bounding box center [501, 333] width 23 height 13
click at [484, 415] on div "Shift Leader" at bounding box center [552, 413] width 174 height 27
click at [477, 334] on button "Host" at bounding box center [476, 333] width 13 height 13
click at [507, 334] on label "Host" at bounding box center [501, 333] width 23 height 13
click at [479, 334] on button "Host" at bounding box center [476, 333] width 13 height 13
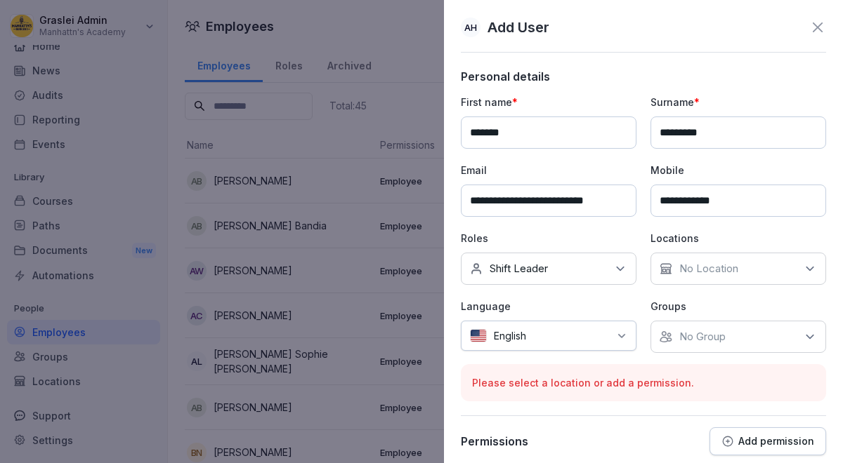
click at [738, 301] on p "Groups" at bounding box center [738, 306] width 176 height 15
click at [764, 272] on div "No Location" at bounding box center [738, 269] width 176 height 32
click at [671, 338] on button "Graslei" at bounding box center [666, 333] width 13 height 13
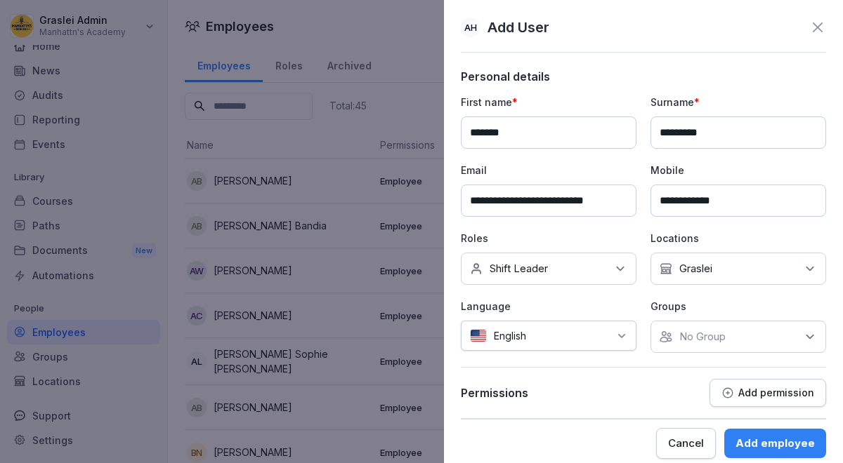
click at [631, 359] on div "**********" at bounding box center [643, 245] width 365 height 350
click at [694, 350] on div "No Group" at bounding box center [738, 337] width 176 height 32
click at [671, 400] on button "Graslei" at bounding box center [666, 401] width 13 height 13
click at [602, 378] on div "**********" at bounding box center [643, 245] width 365 height 350
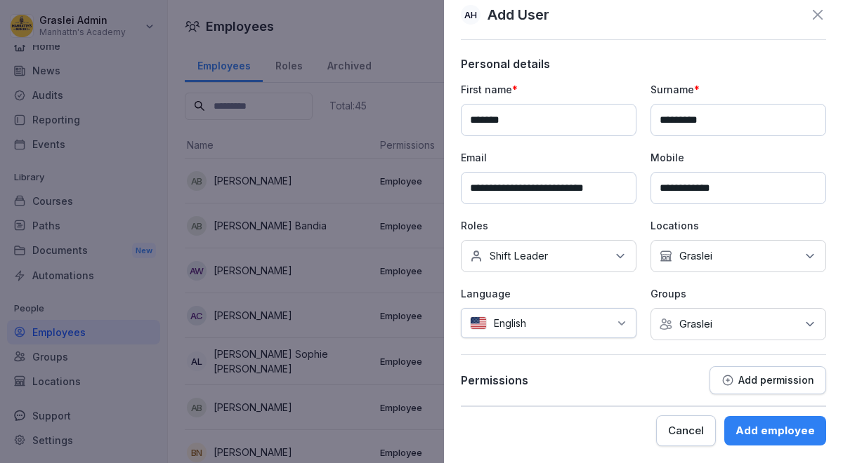
click at [764, 430] on div "Add employee" at bounding box center [774, 430] width 79 height 15
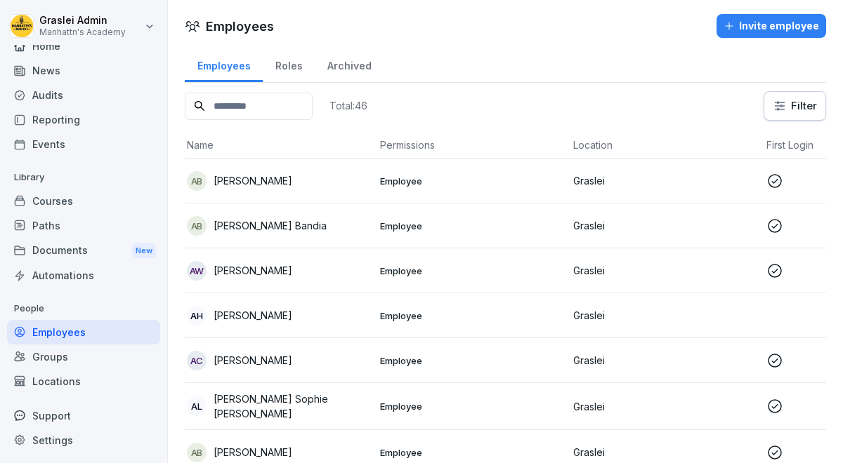
click at [757, 22] on div "Invite employee" at bounding box center [770, 25] width 95 height 15
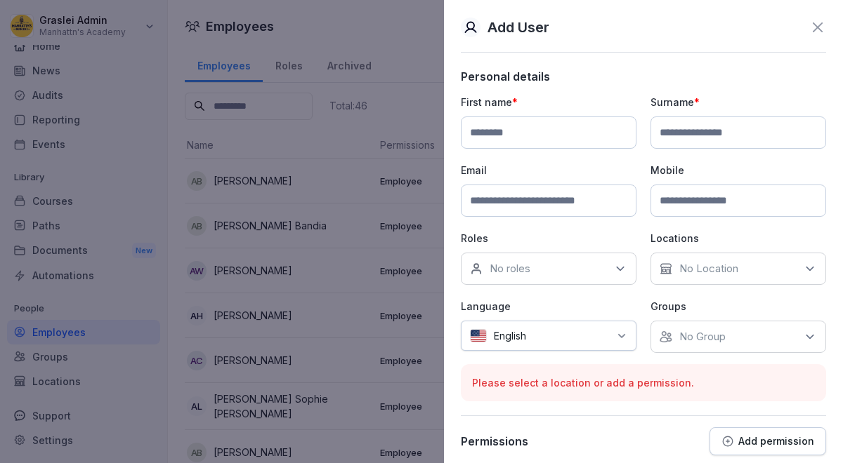
click at [516, 133] on input at bounding box center [549, 133] width 176 height 32
paste input "*****"
type input "*****"
click at [716, 130] on input at bounding box center [738, 133] width 176 height 32
click at [685, 135] on input at bounding box center [738, 133] width 176 height 32
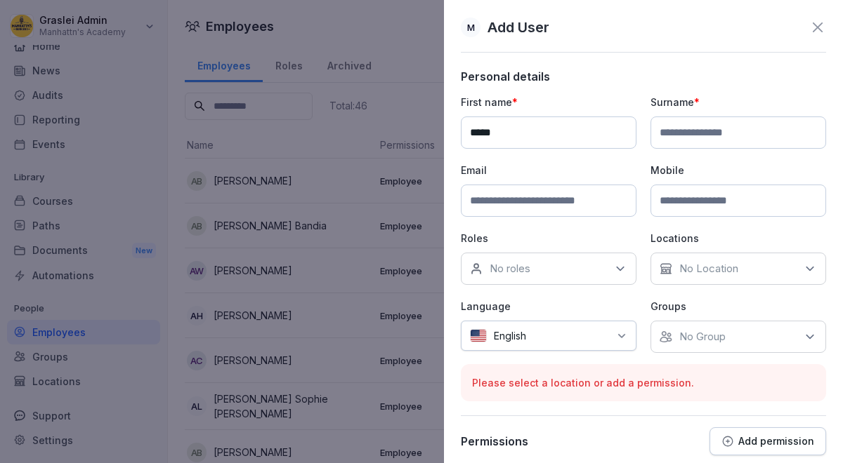
paste input "******"
type input "******"
click at [587, 202] on input at bounding box center [549, 201] width 176 height 32
click at [548, 200] on input at bounding box center [549, 201] width 176 height 32
paste input "**********"
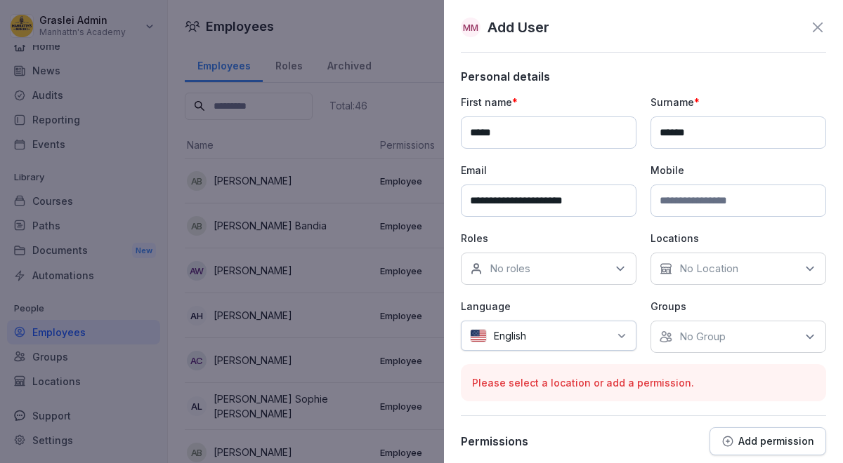
type input "**********"
click at [719, 204] on input at bounding box center [738, 201] width 176 height 32
click at [675, 203] on input at bounding box center [738, 201] width 176 height 32
paste input "**********"
type input "**********"
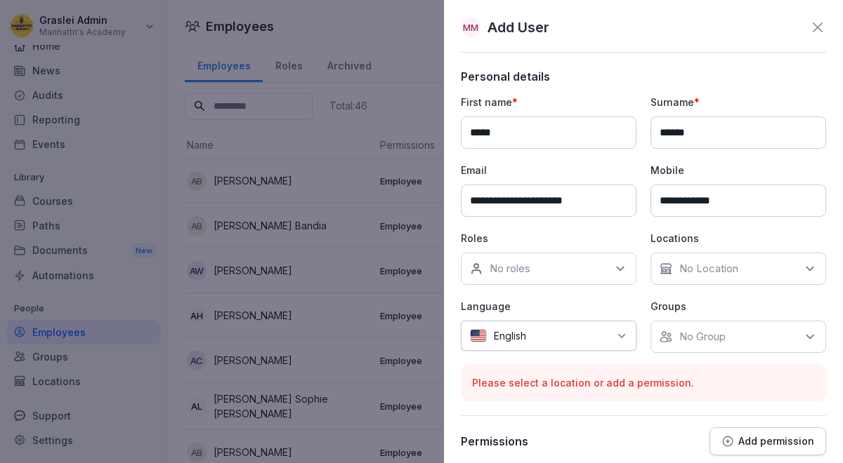
click at [590, 264] on div "No roles" at bounding box center [549, 269] width 176 height 32
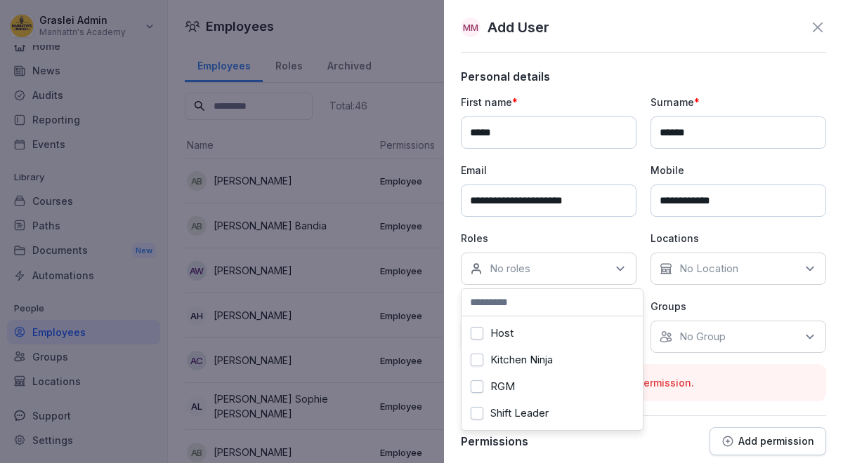
click at [504, 330] on label "Host" at bounding box center [501, 333] width 23 height 13
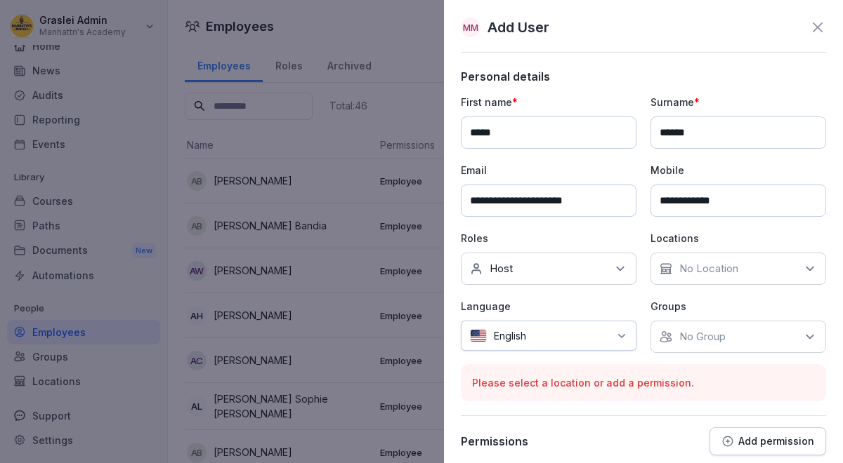
click at [737, 306] on p "Groups" at bounding box center [738, 306] width 176 height 15
click at [738, 281] on div "No Location" at bounding box center [738, 269] width 176 height 32
click at [702, 338] on label "Graslei" at bounding box center [696, 333] width 33 height 13
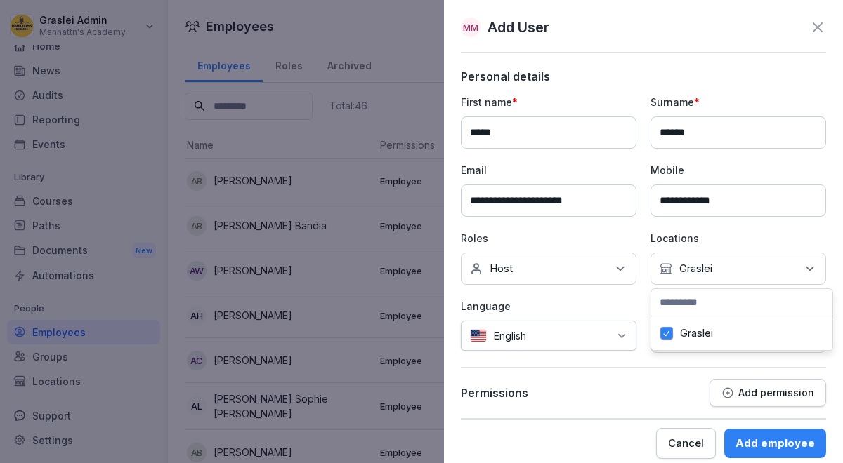
click at [688, 365] on div "**********" at bounding box center [643, 245] width 365 height 350
click at [703, 342] on p "No Group" at bounding box center [702, 337] width 46 height 14
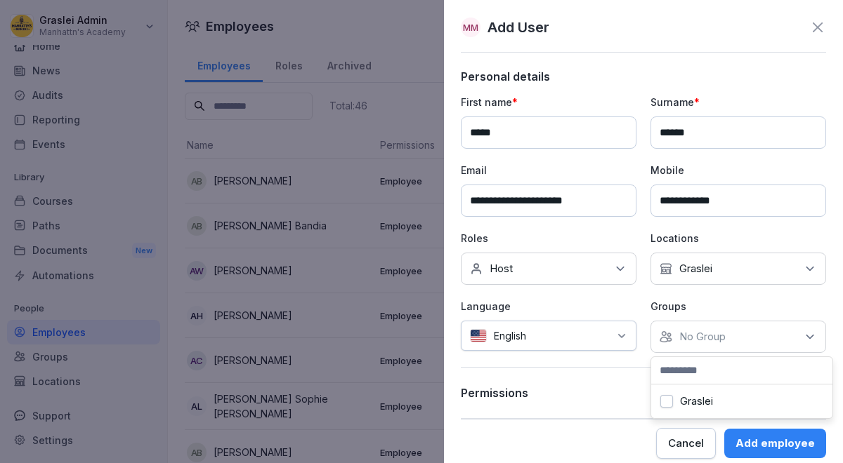
click at [671, 405] on button "Graslei" at bounding box center [666, 401] width 13 height 13
click at [627, 396] on div "Permissions Add permission" at bounding box center [643, 393] width 365 height 28
click at [628, 340] on div "English" at bounding box center [549, 336] width 176 height 30
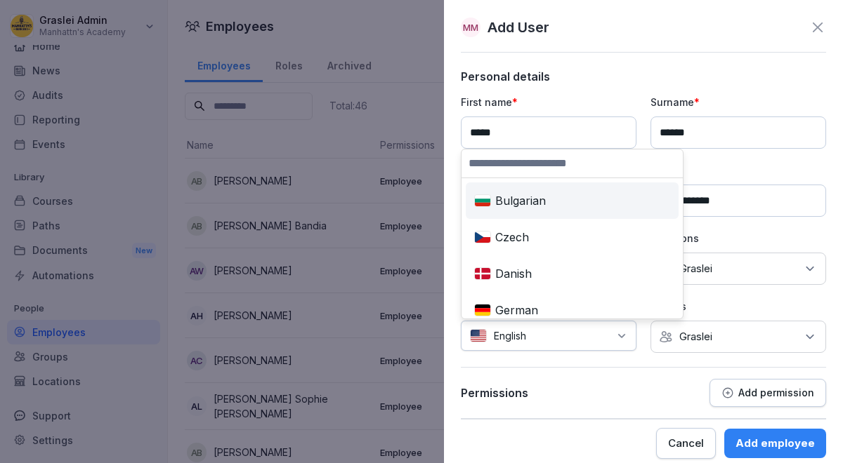
click at [628, 340] on div "English" at bounding box center [549, 336] width 176 height 30
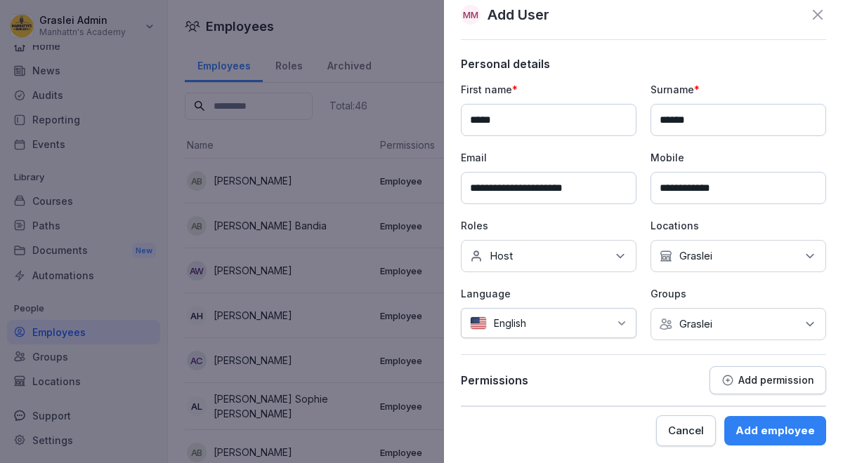
click at [770, 434] on div "Add employee" at bounding box center [774, 430] width 79 height 15
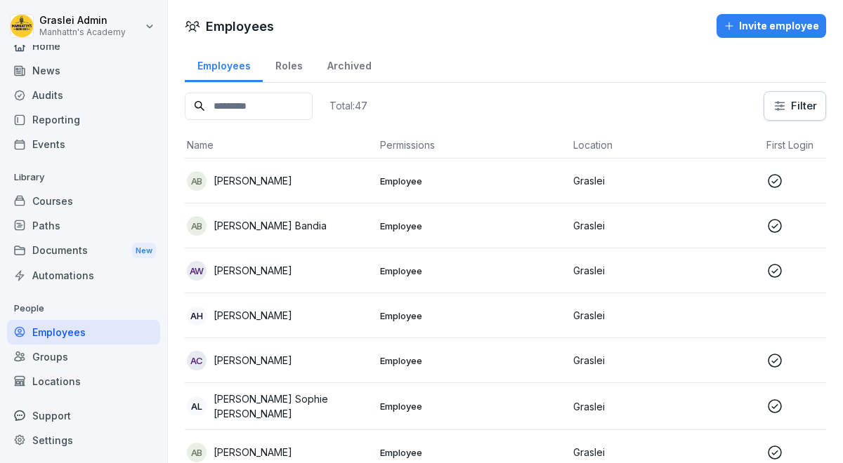
click at [763, 29] on div "Invite employee" at bounding box center [770, 25] width 95 height 15
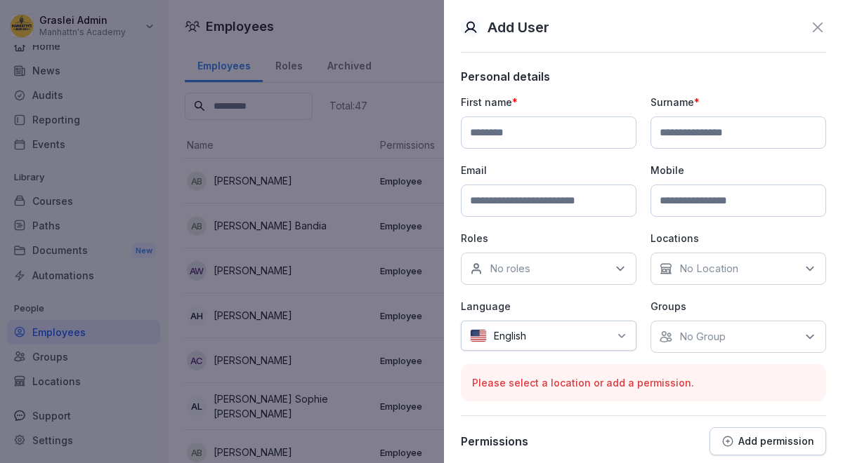
click at [518, 138] on input at bounding box center [549, 133] width 176 height 32
click at [510, 133] on input at bounding box center [549, 133] width 176 height 32
paste input "*****"
type input "*****"
click at [722, 138] on input at bounding box center [738, 133] width 176 height 32
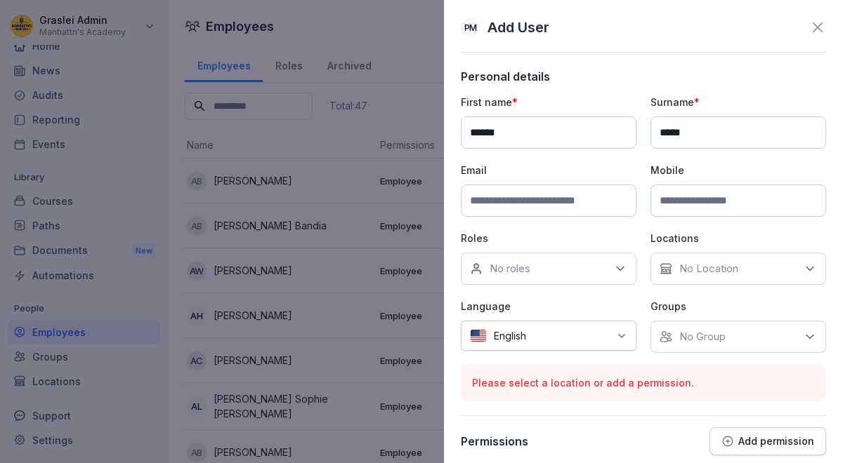
type input "*****"
click at [601, 202] on input at bounding box center [549, 201] width 176 height 32
click at [520, 202] on input at bounding box center [549, 201] width 176 height 32
paste input "**********"
type input "**********"
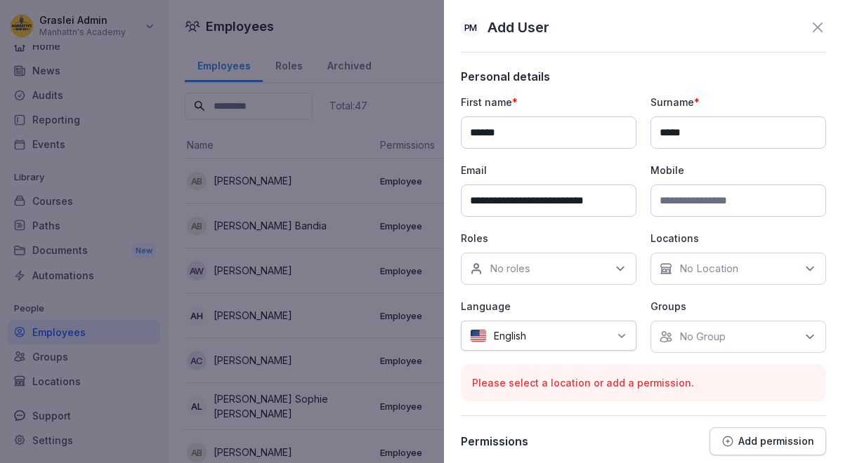
click at [734, 202] on input at bounding box center [738, 201] width 176 height 32
paste input "**********"
type input "**********"
click at [531, 258] on div "No roles" at bounding box center [549, 269] width 176 height 32
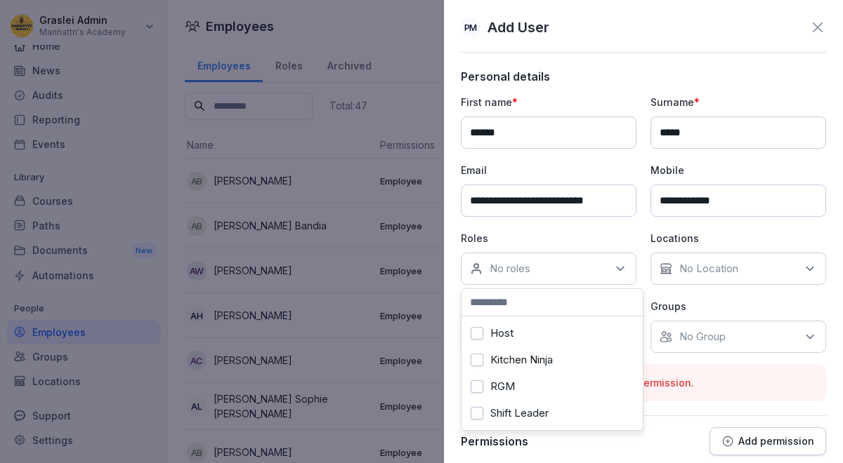
click at [501, 335] on label "Host" at bounding box center [501, 333] width 23 height 13
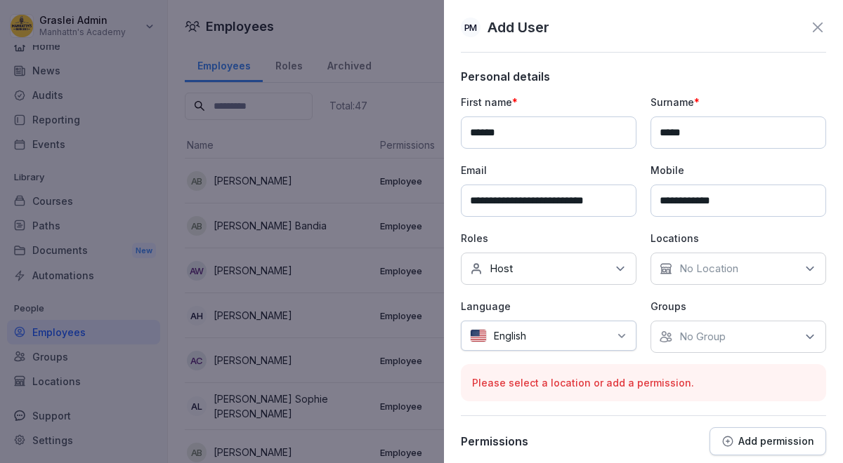
click at [736, 268] on p "No Location" at bounding box center [708, 269] width 59 height 14
click at [697, 335] on label "Graslei" at bounding box center [696, 333] width 33 height 13
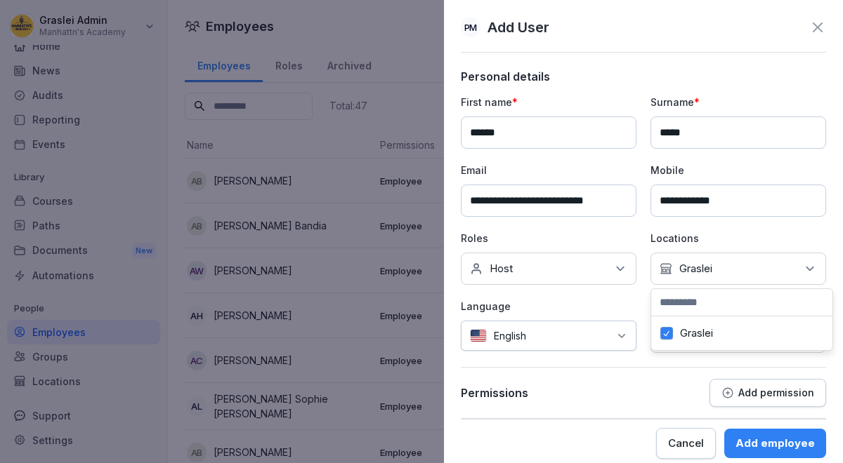
click at [662, 362] on div "**********" at bounding box center [643, 245] width 365 height 350
click at [730, 333] on div "No Group" at bounding box center [738, 337] width 176 height 32
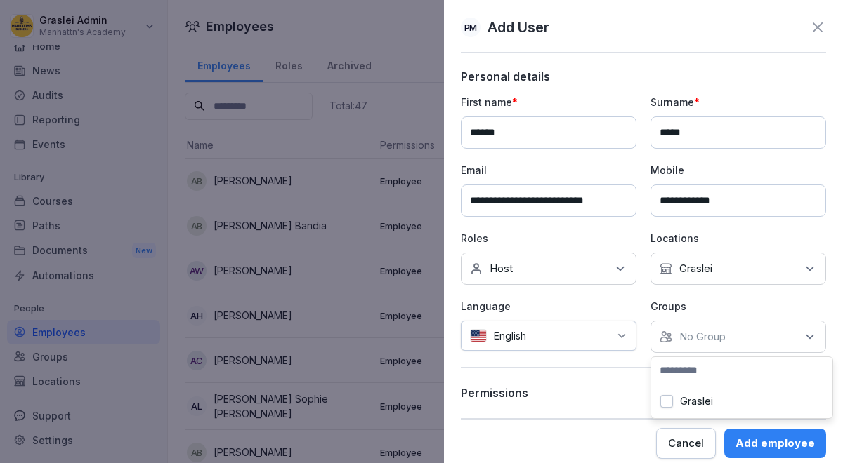
click at [683, 400] on label "Graslei" at bounding box center [696, 401] width 33 height 13
click at [609, 390] on div "Permissions Add permission" at bounding box center [643, 393] width 365 height 28
click at [781, 446] on div "Add employee" at bounding box center [774, 443] width 79 height 15
